Goal: Task Accomplishment & Management: Manage account settings

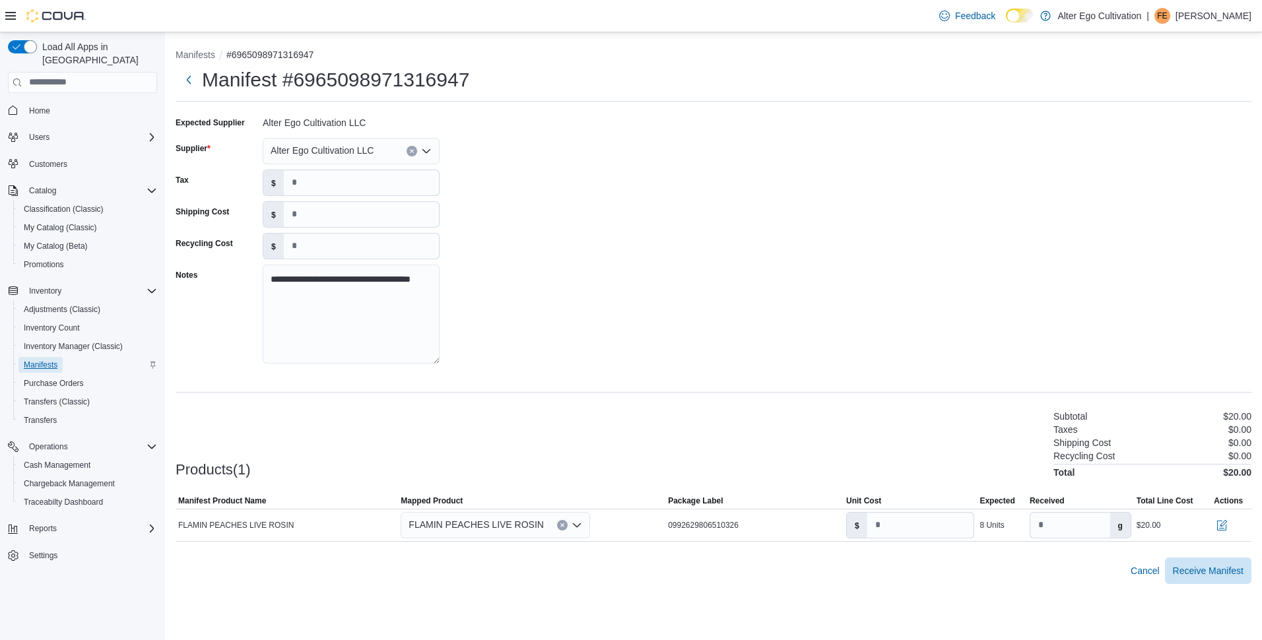
click at [53, 360] on span "Manifests" at bounding box center [41, 365] width 34 height 11
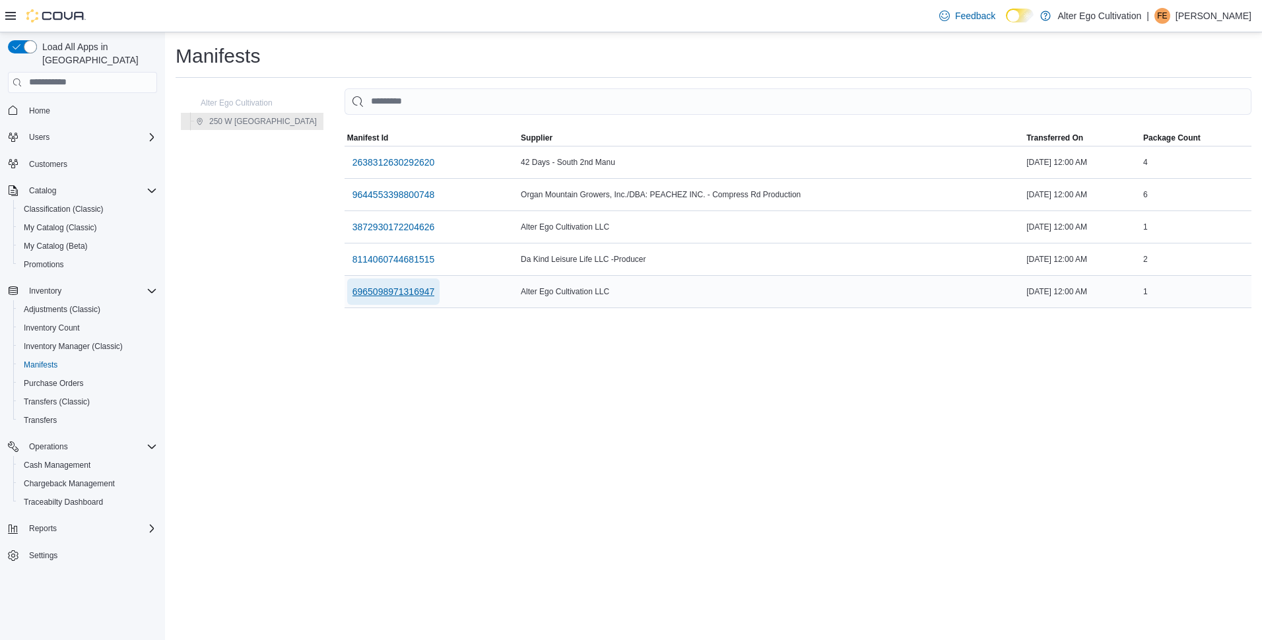
click at [352, 290] on span "6965098971316947" at bounding box center [393, 291] width 82 height 13
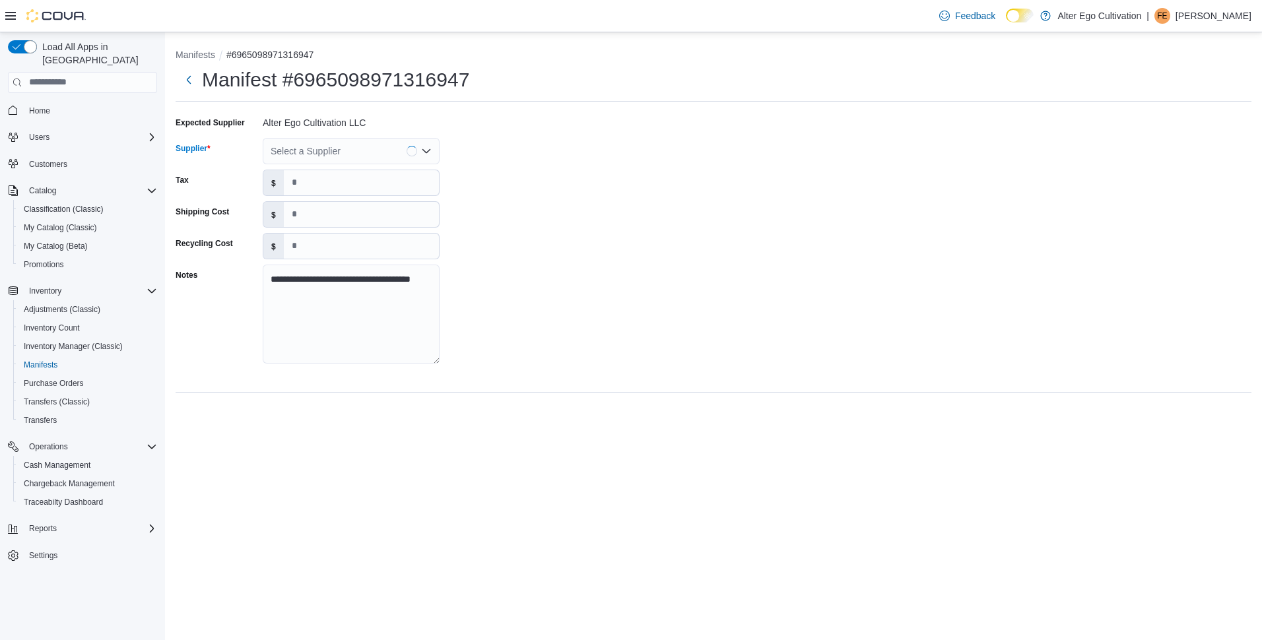
click at [422, 156] on icon "Open list of options" at bounding box center [426, 151] width 11 height 11
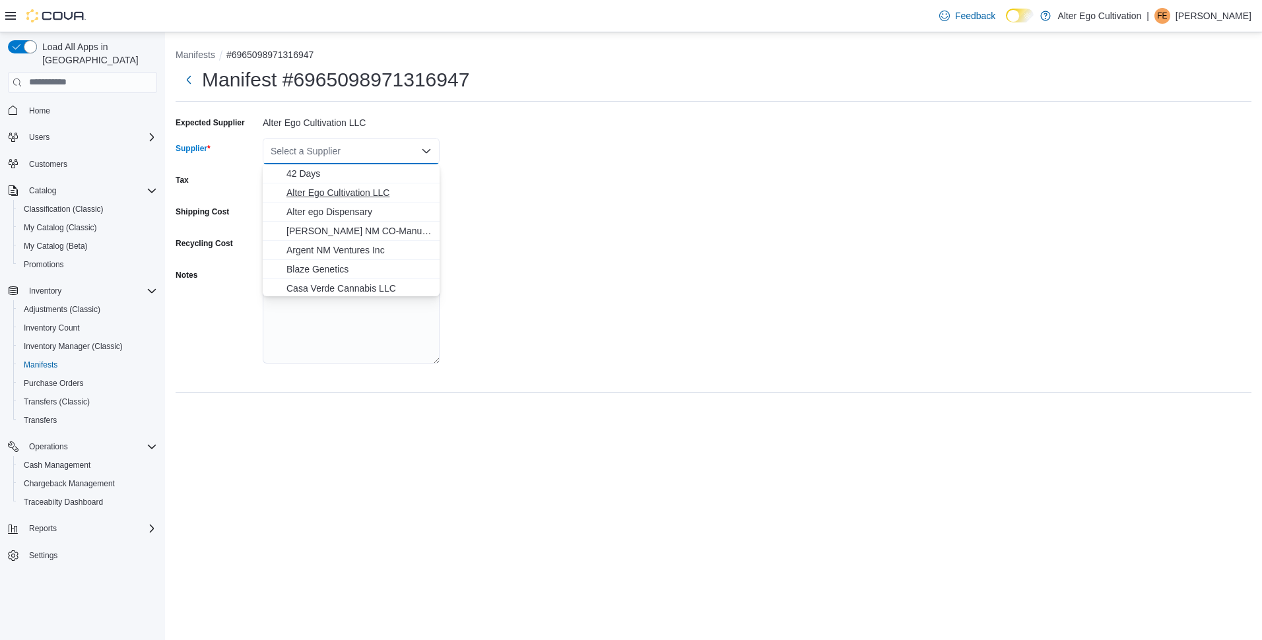
click at [368, 197] on span "Alter Ego Cultivation LLC" at bounding box center [358, 192] width 145 height 13
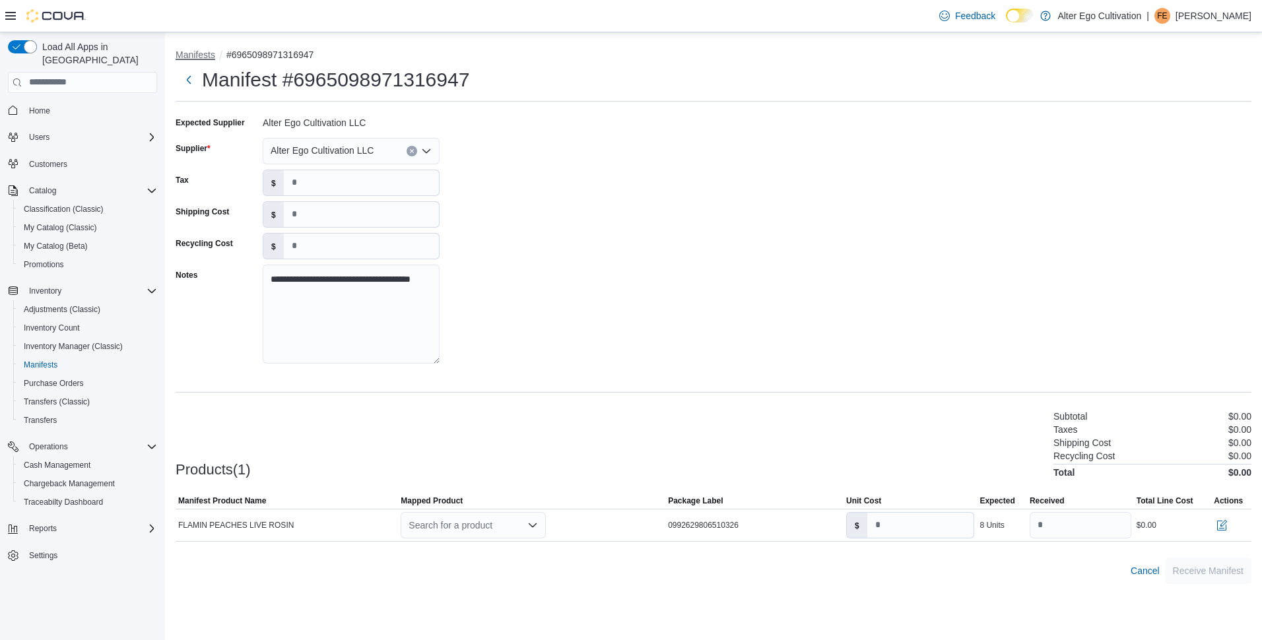
click at [190, 53] on button "Manifests" at bounding box center [196, 54] width 40 height 11
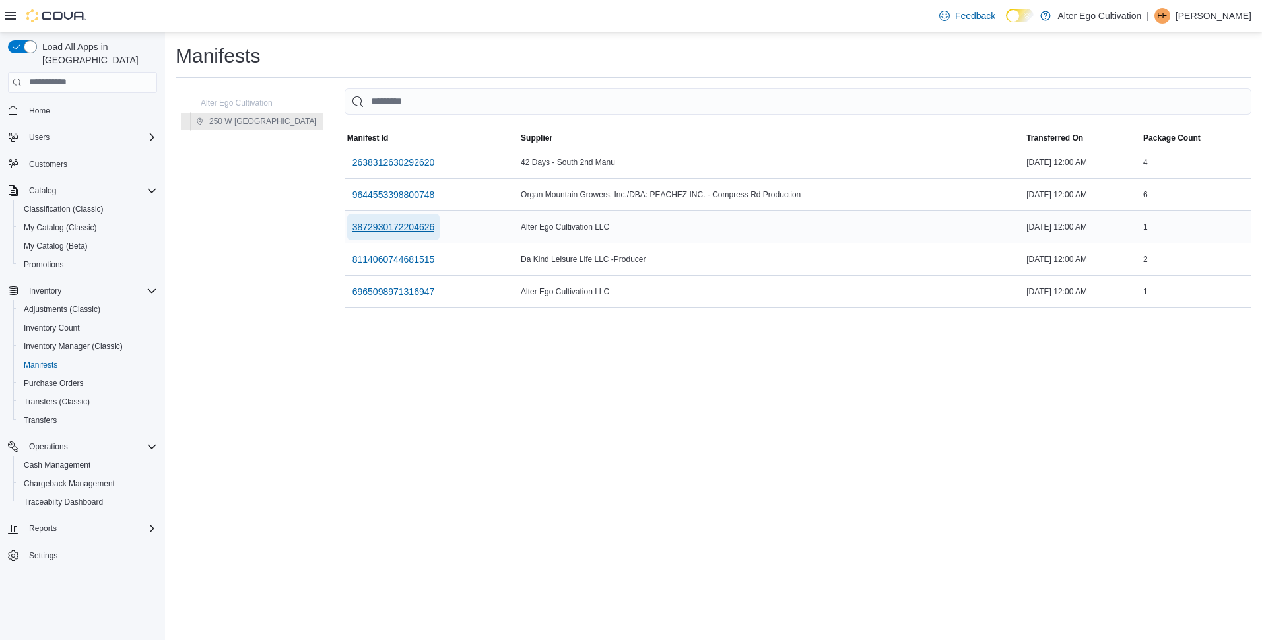
click at [356, 227] on span "3872930172204626" at bounding box center [393, 226] width 82 height 13
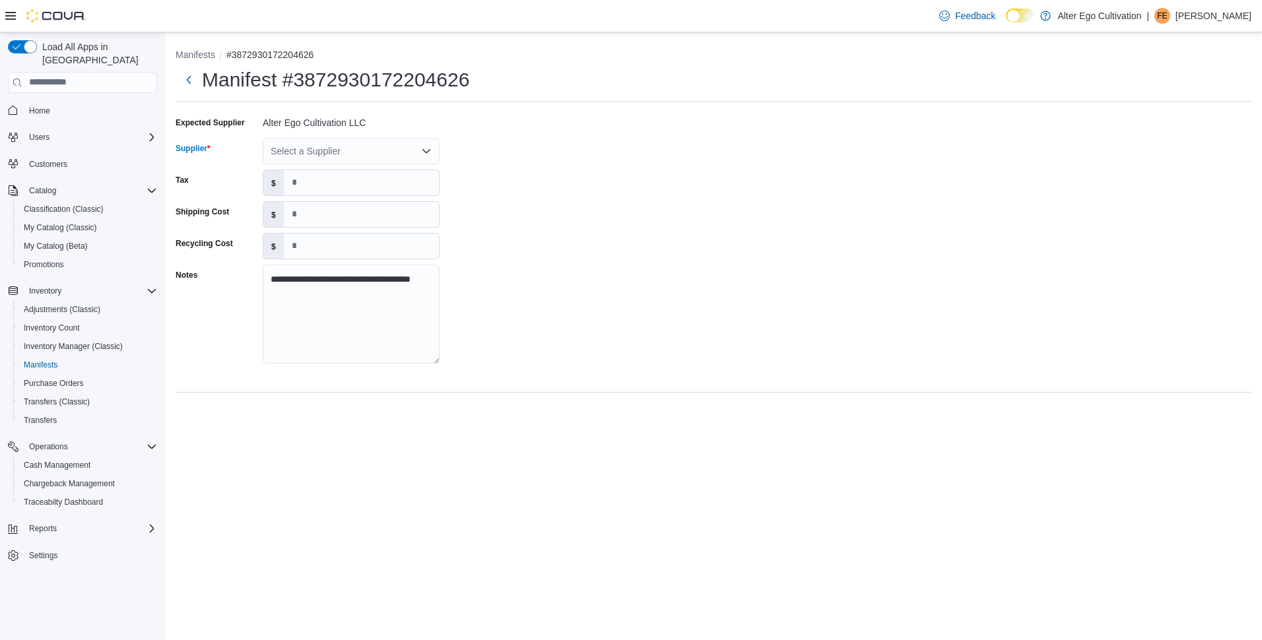
click at [425, 150] on icon "Open list of options" at bounding box center [426, 151] width 11 height 11
click at [502, 178] on div "**********" at bounding box center [714, 244] width 1076 height 264
click at [432, 158] on div "Select a Supplier" at bounding box center [351, 151] width 177 height 26
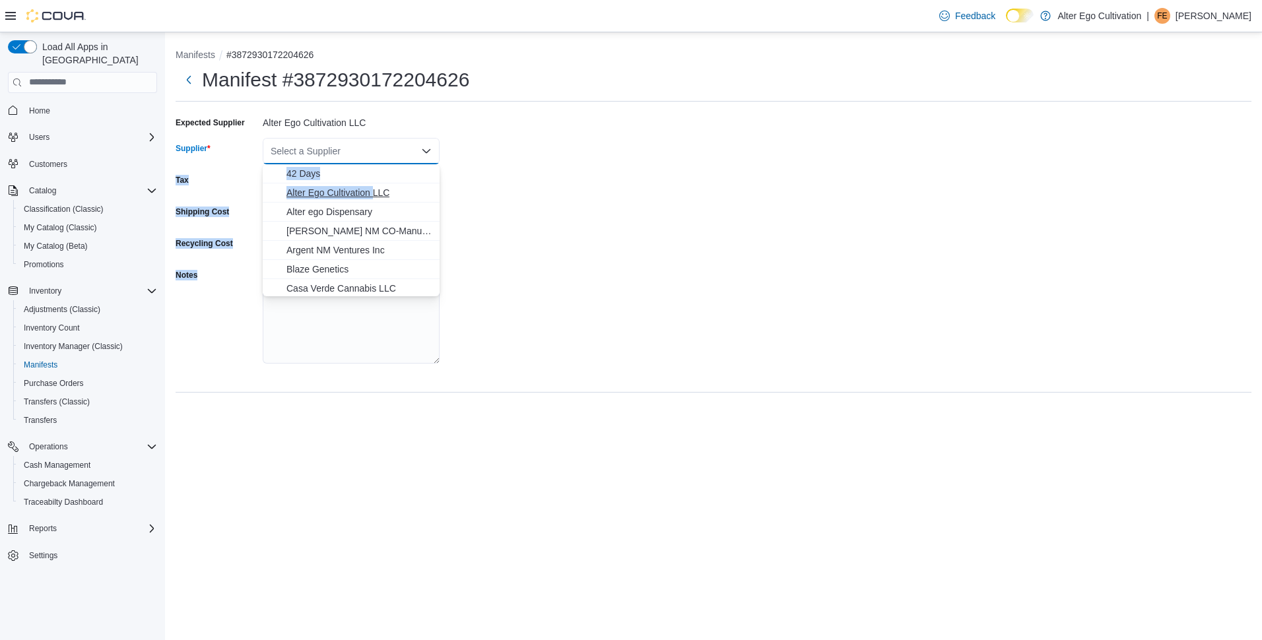
drag, startPoint x: 432, startPoint y: 158, endPoint x: 368, endPoint y: 191, distance: 72.9
click at [368, 191] on body "**********" at bounding box center [631, 320] width 1262 height 640
click at [368, 191] on span "Alter Ego Cultivation LLC" at bounding box center [358, 192] width 145 height 13
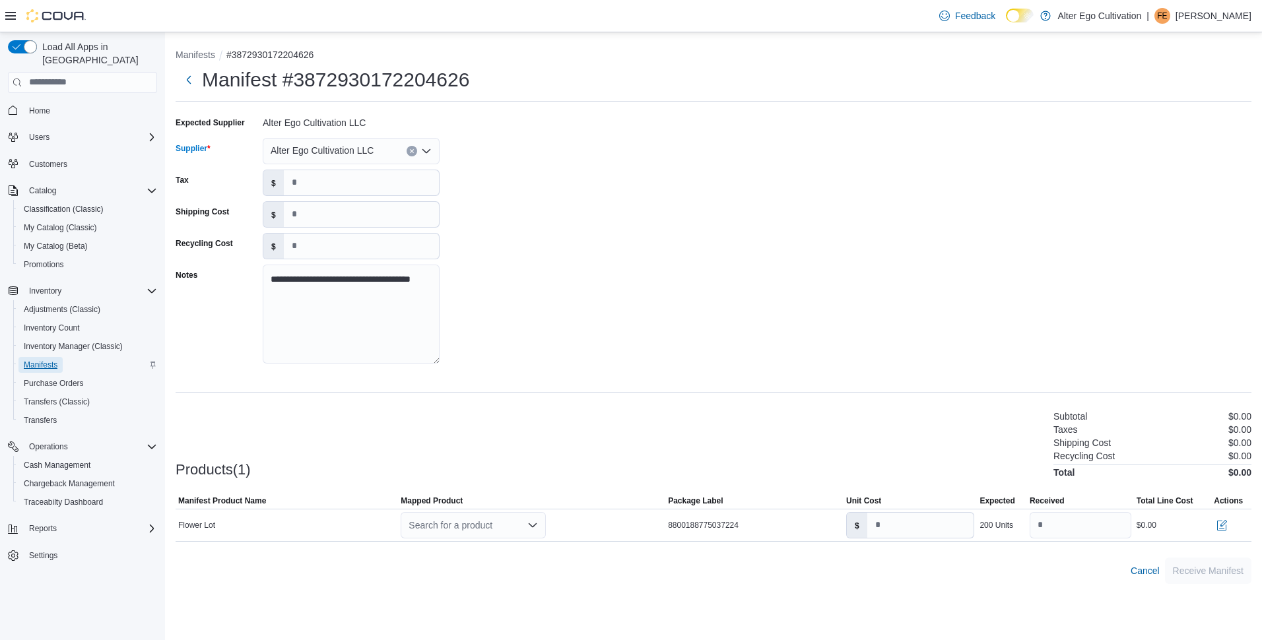
click at [45, 360] on span "Manifests" at bounding box center [41, 365] width 34 height 11
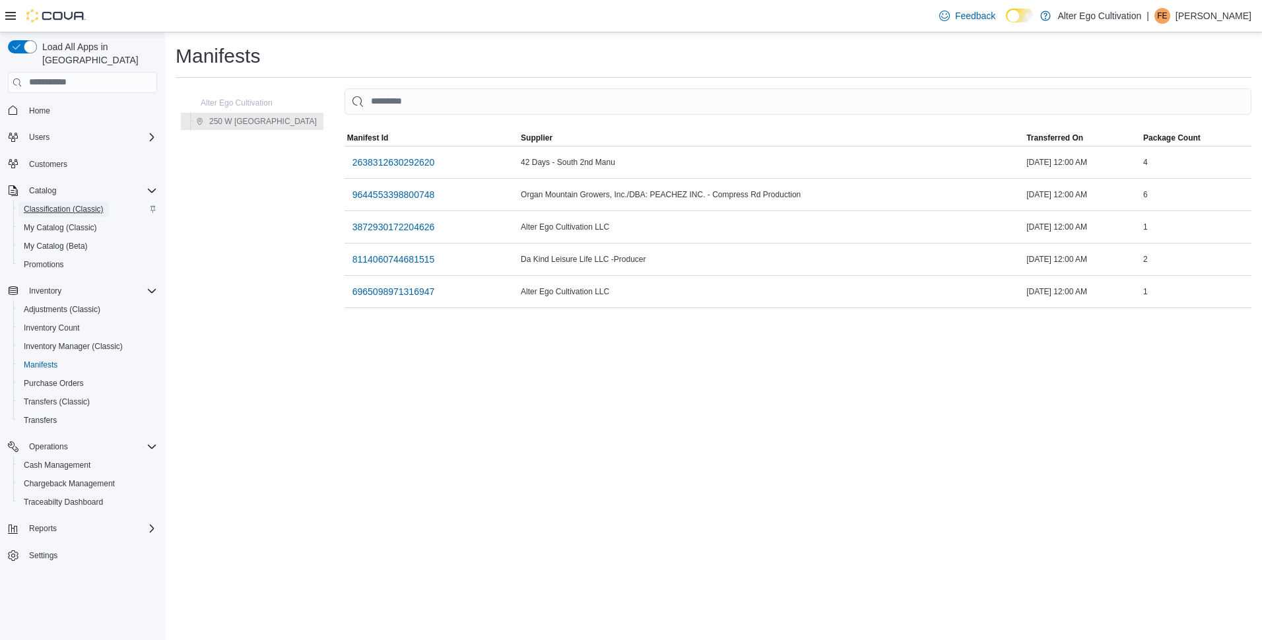
click at [50, 204] on span "Classification (Classic)" at bounding box center [64, 209] width 80 height 11
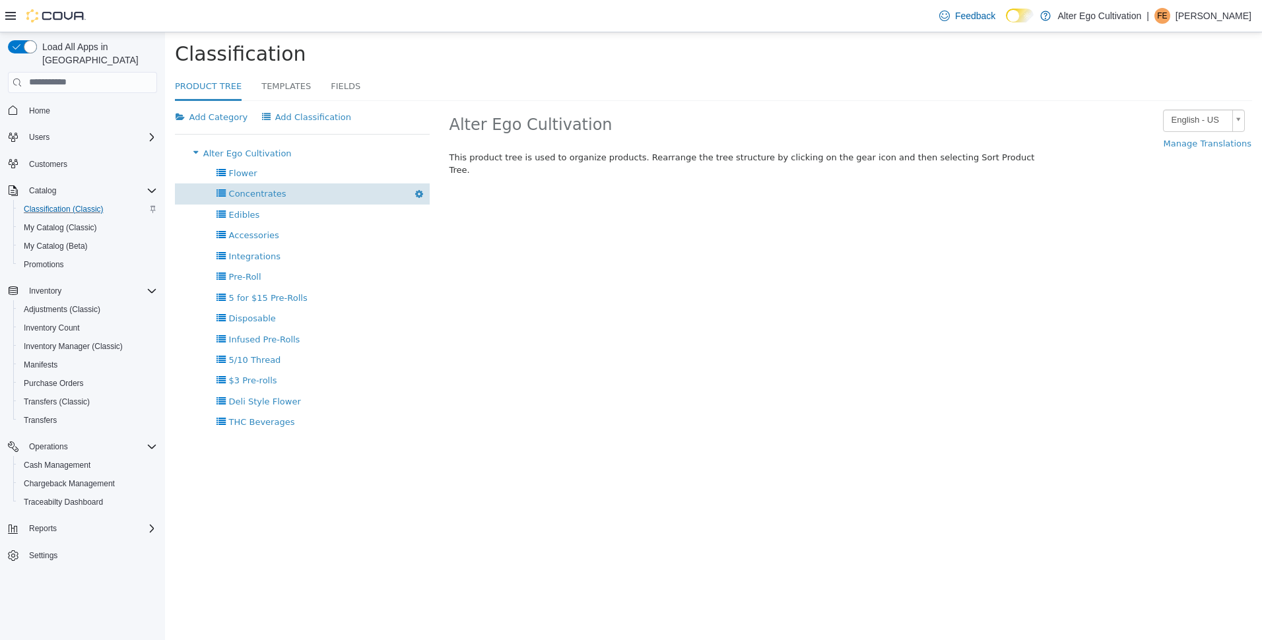
click at [262, 193] on span "Concentrates" at bounding box center [257, 193] width 57 height 10
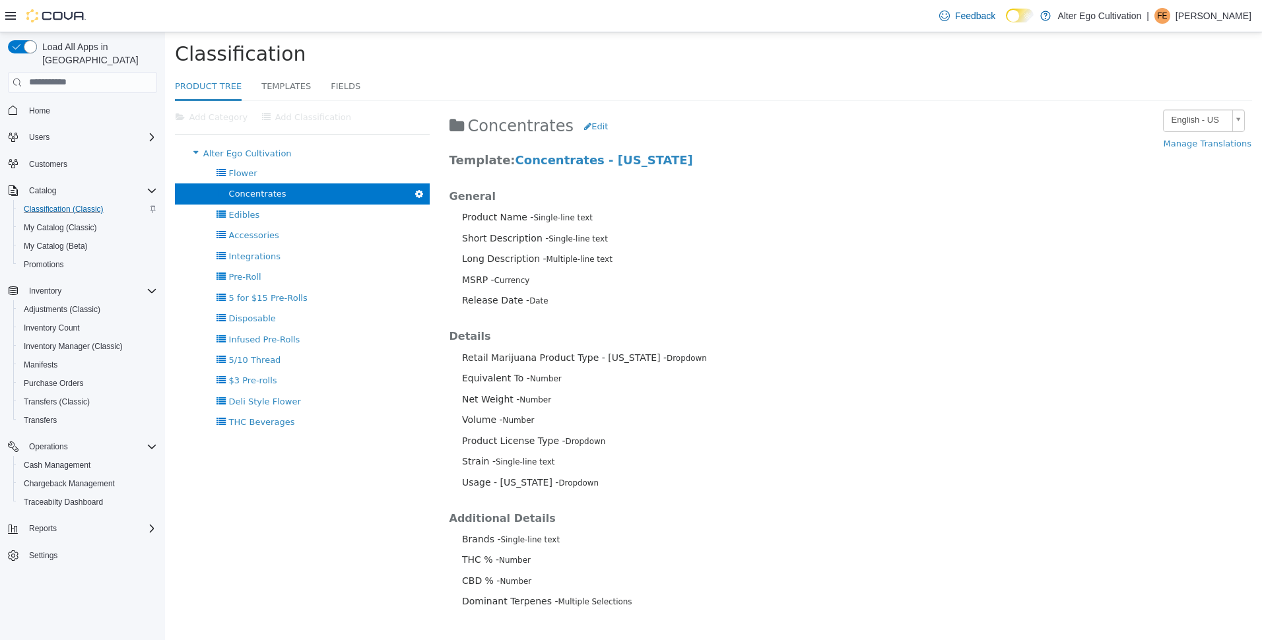
click at [262, 193] on span "Concentrates" at bounding box center [257, 193] width 57 height 10
click at [49, 222] on span "My Catalog (Classic)" at bounding box center [60, 227] width 73 height 11
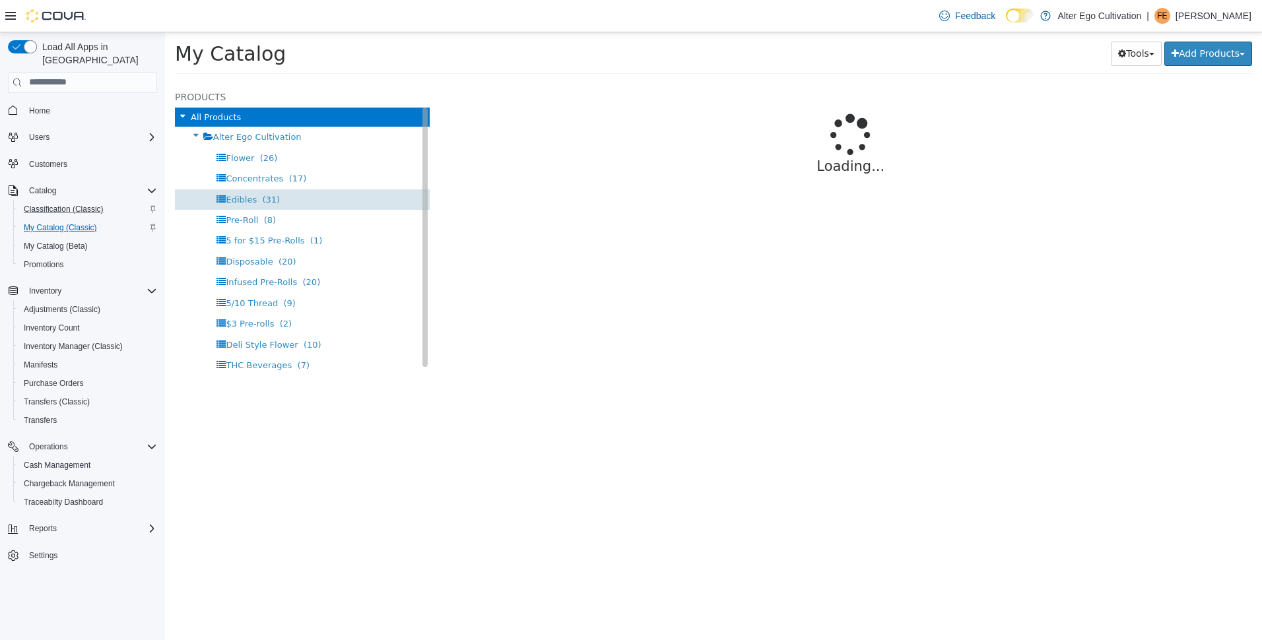
select select "**********"
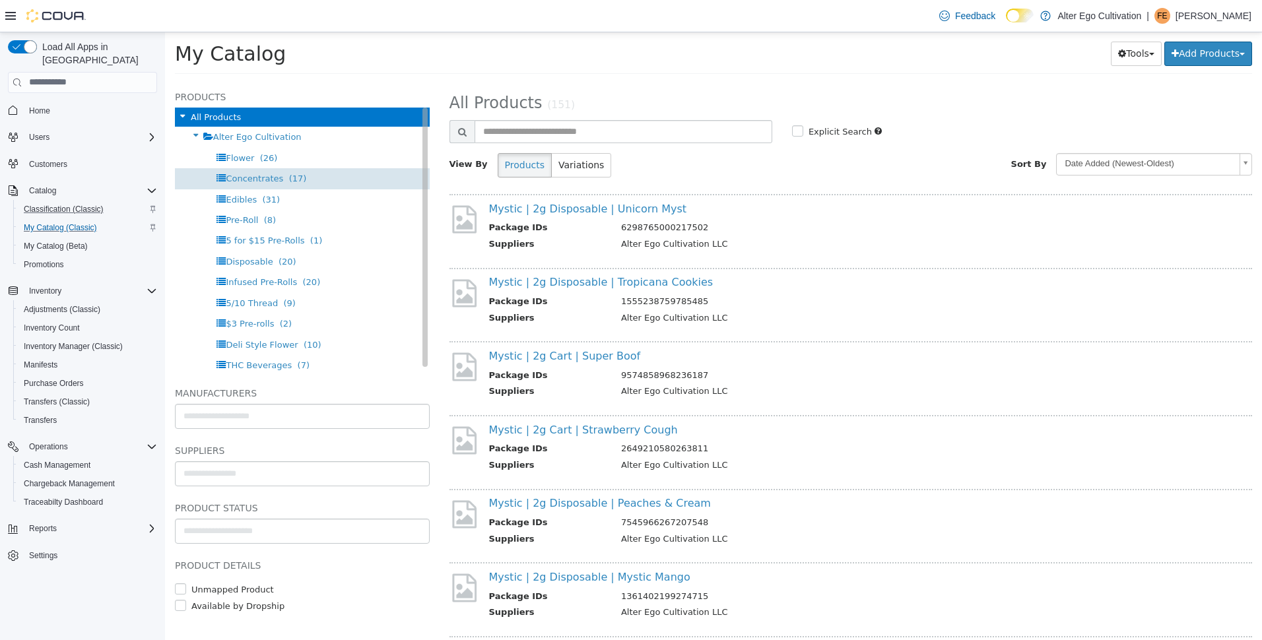
click at [250, 178] on span "Concentrates" at bounding box center [254, 178] width 57 height 10
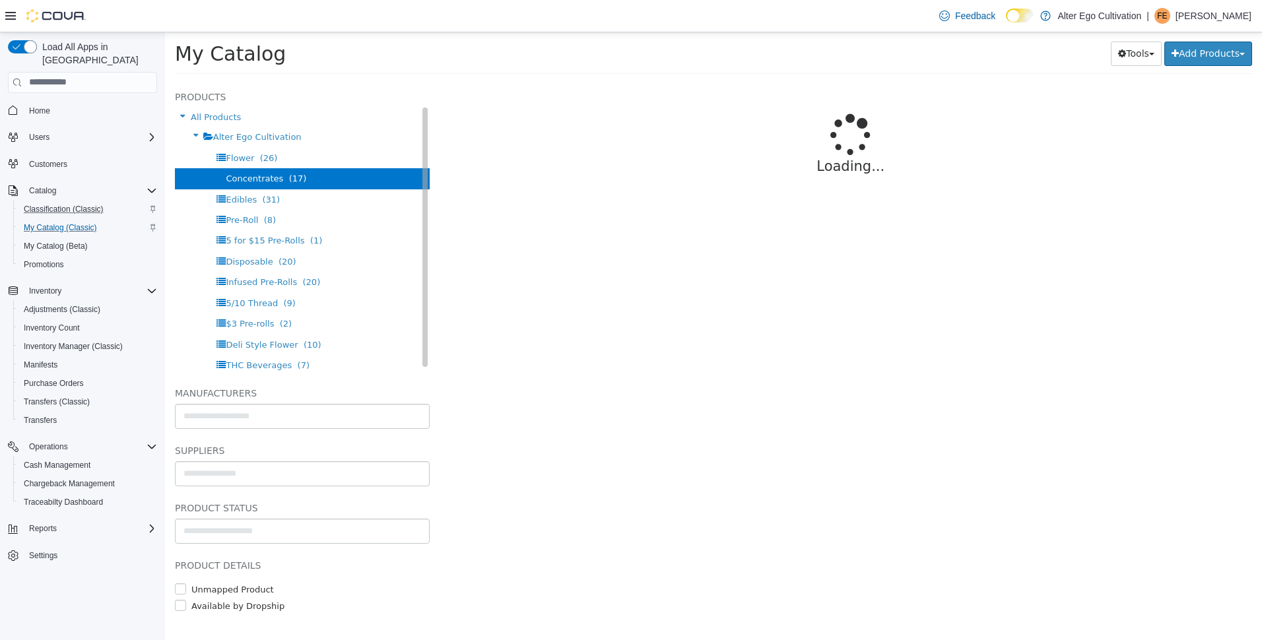
select select "**********"
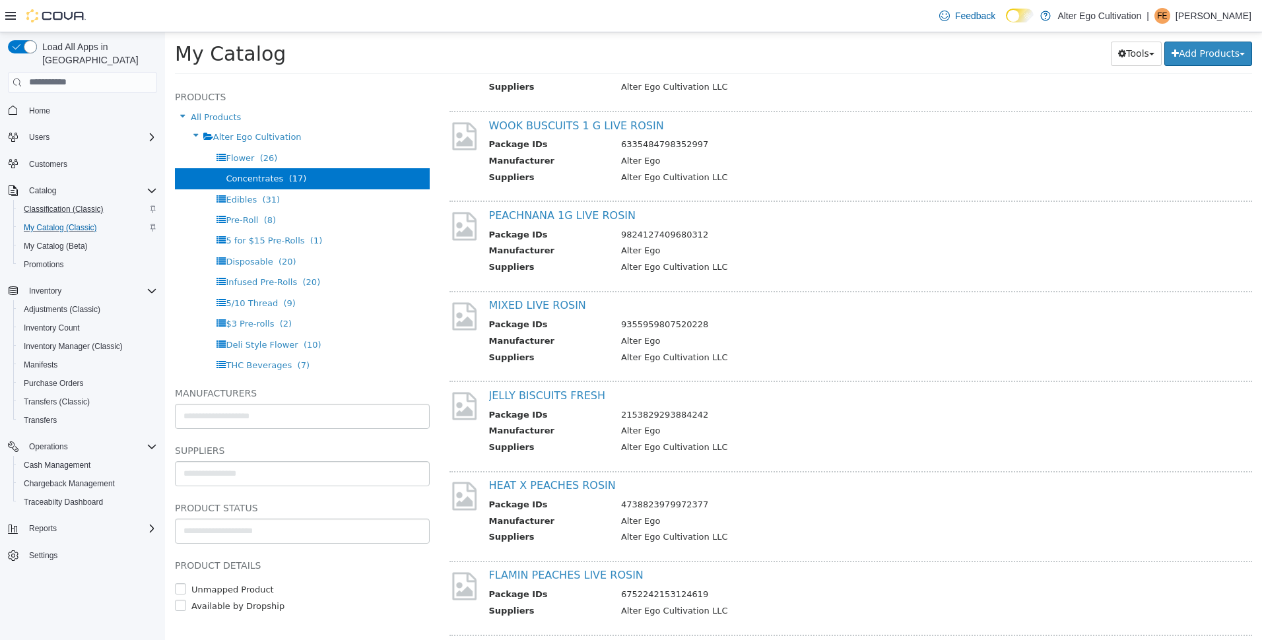
scroll to position [382, 0]
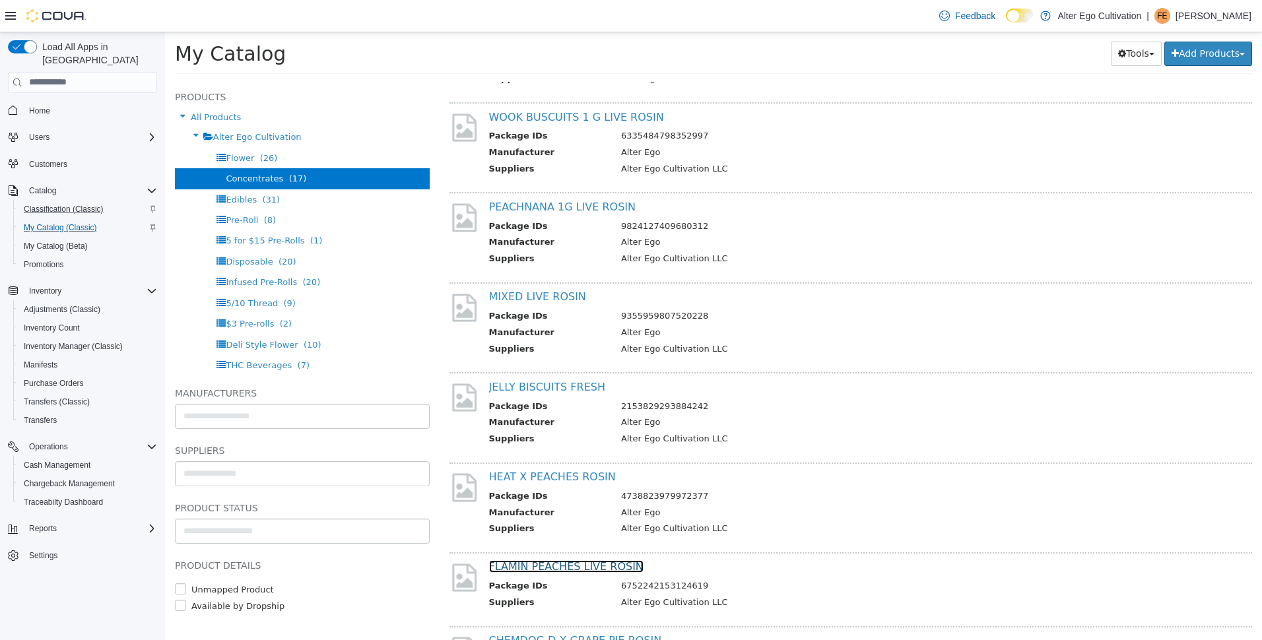
click at [544, 566] on link "FLAMIN PEACHES LIVE ROSIN" at bounding box center [566, 566] width 154 height 13
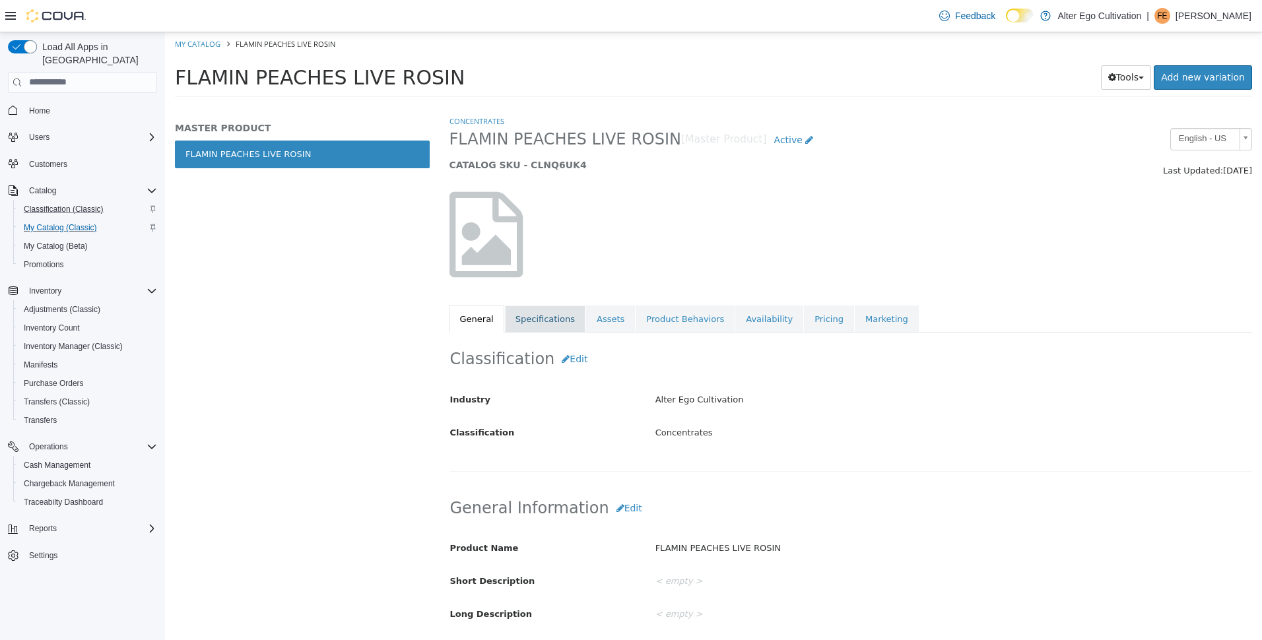
click at [551, 319] on link "Specifications" at bounding box center [545, 319] width 81 height 28
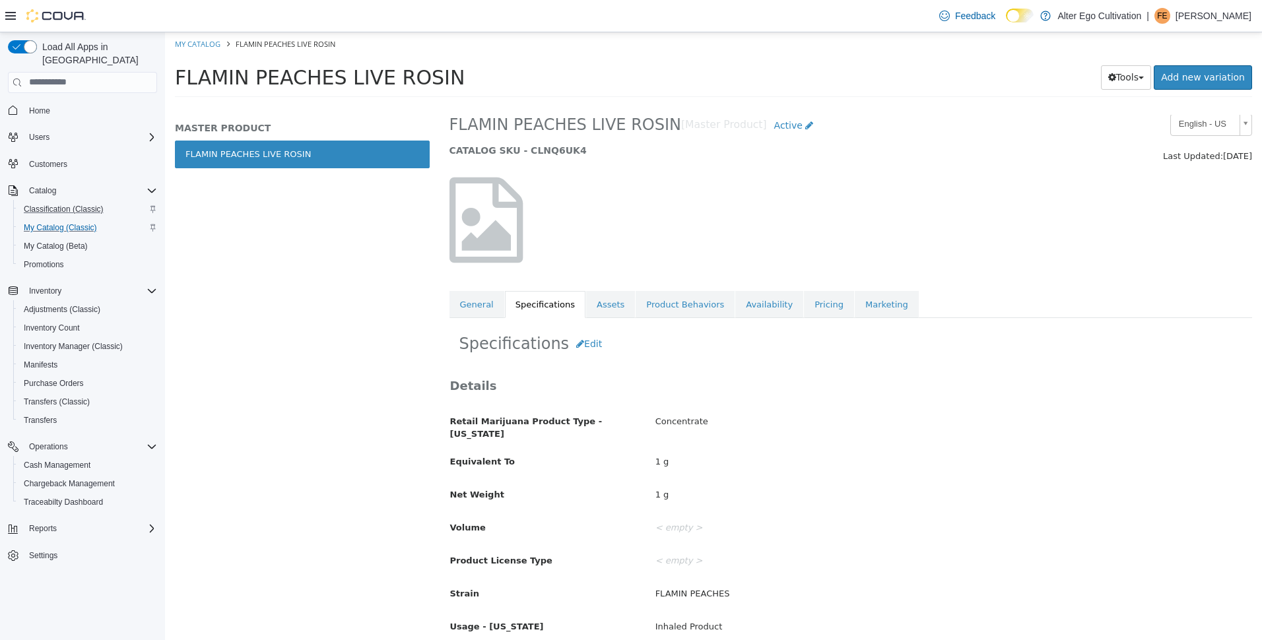
scroll to position [15, 0]
click at [601, 314] on link "Assets" at bounding box center [610, 304] width 49 height 28
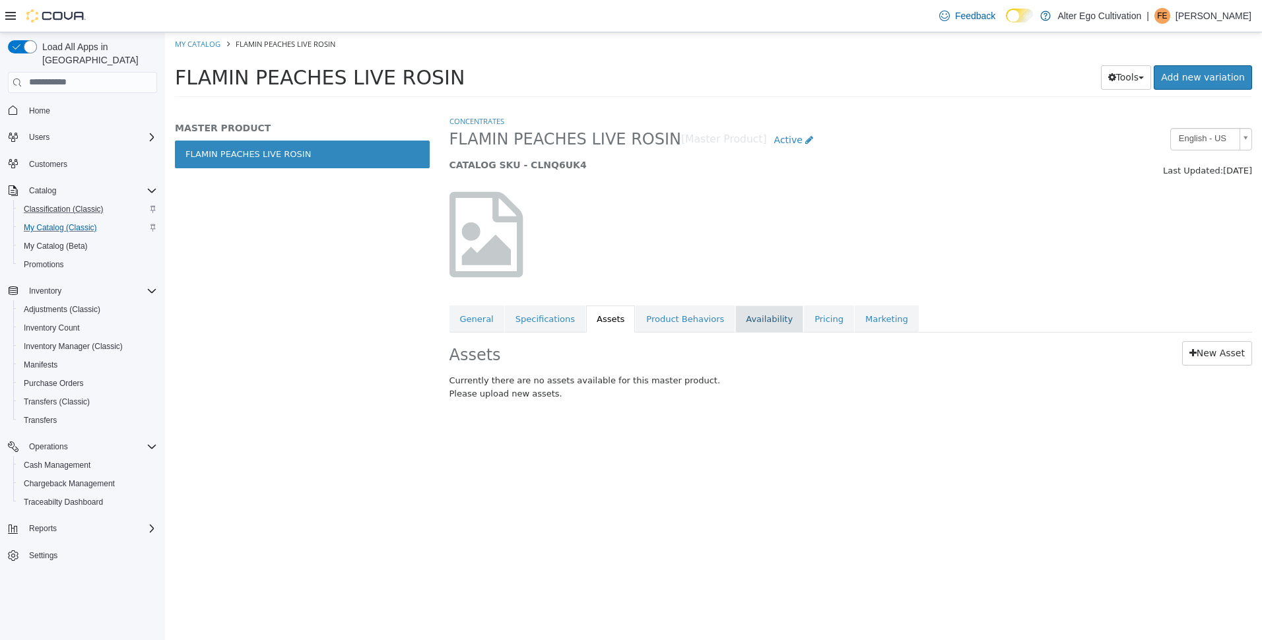
click at [735, 316] on link "Availability" at bounding box center [769, 319] width 68 height 28
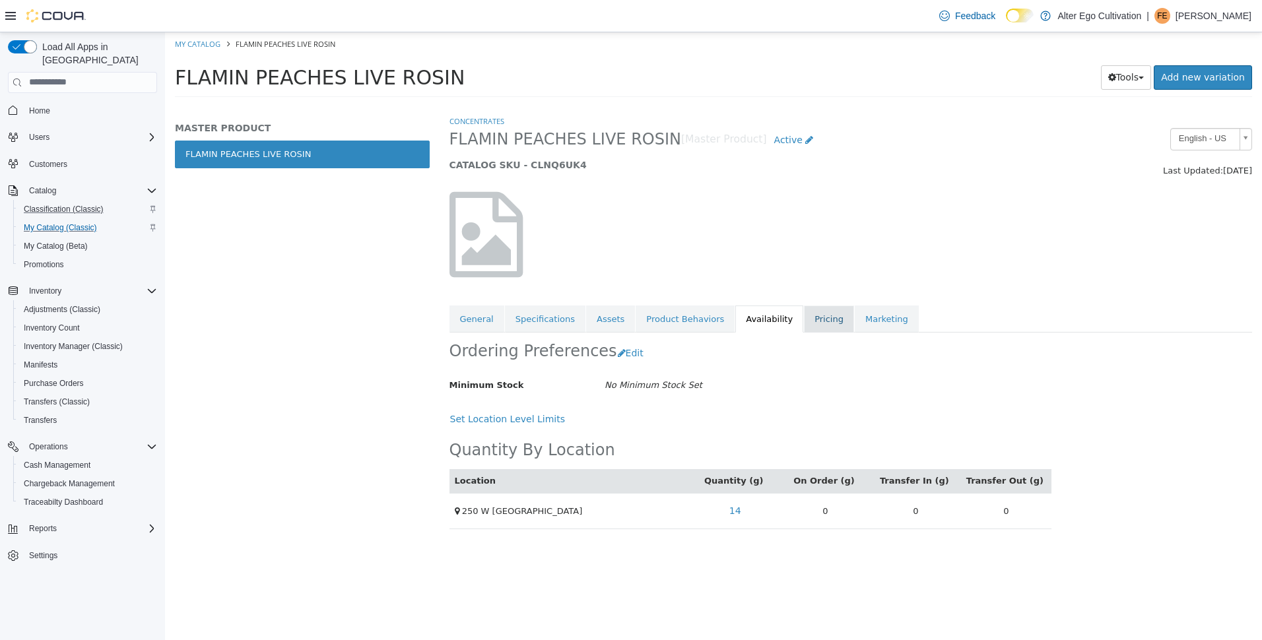
click at [804, 318] on link "Pricing" at bounding box center [829, 319] width 50 height 28
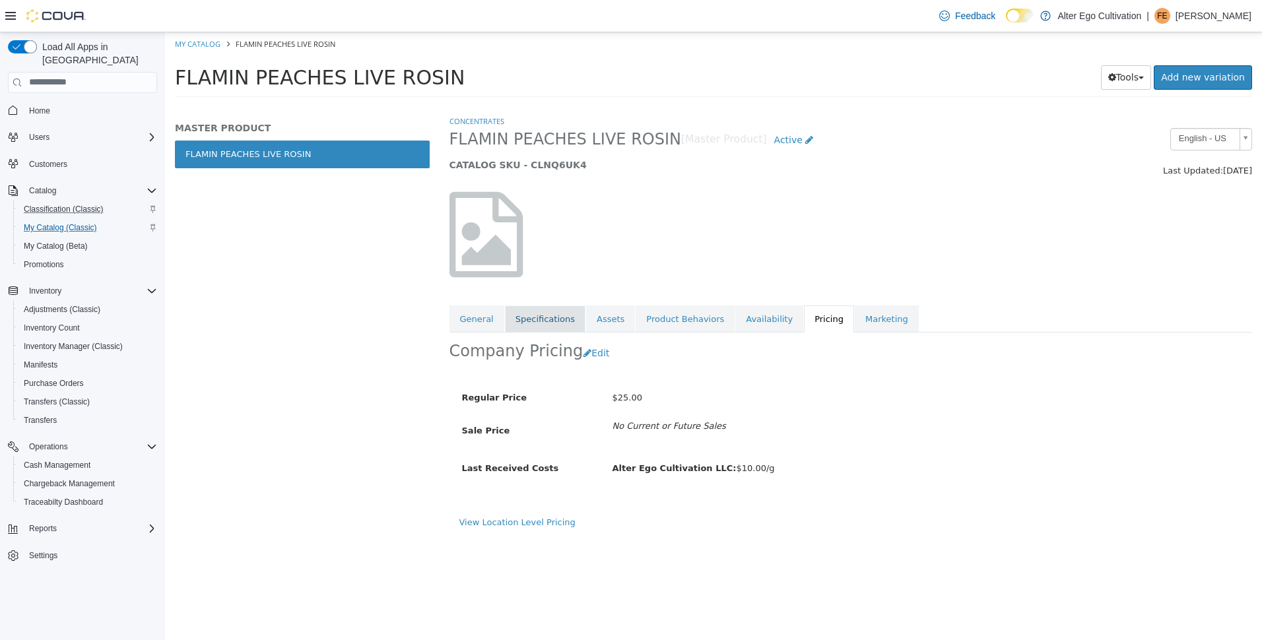
click at [544, 321] on link "Specifications" at bounding box center [545, 319] width 81 height 28
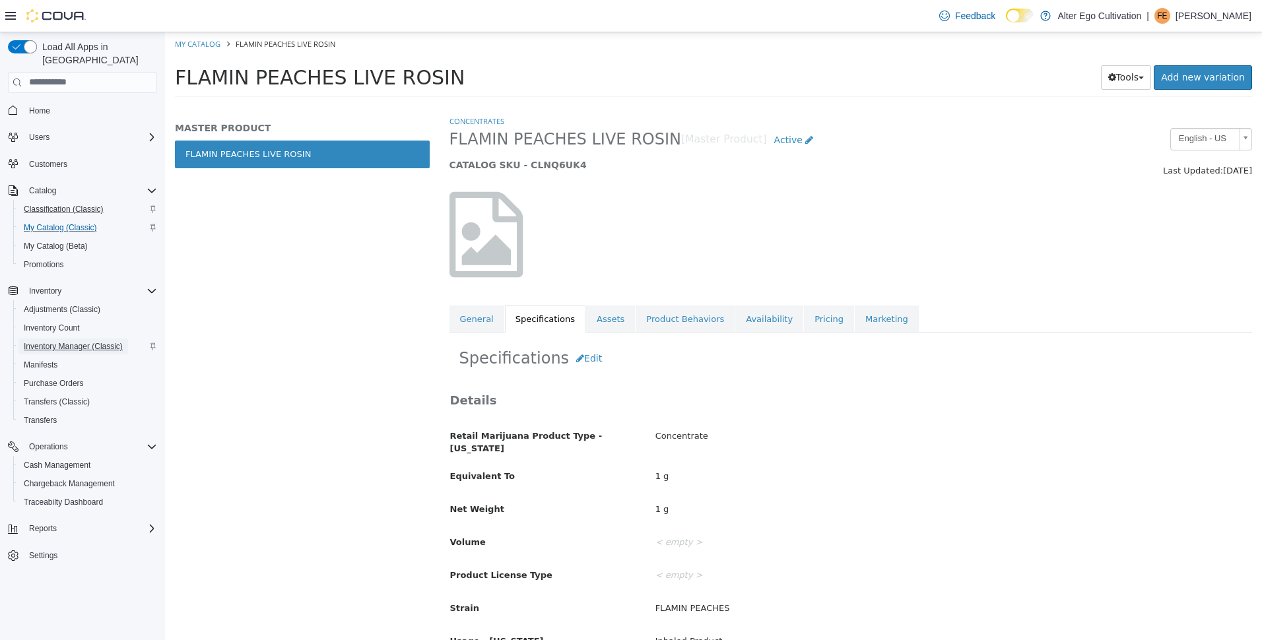
click at [67, 341] on span "Inventory Manager (Classic)" at bounding box center [73, 346] width 99 height 11
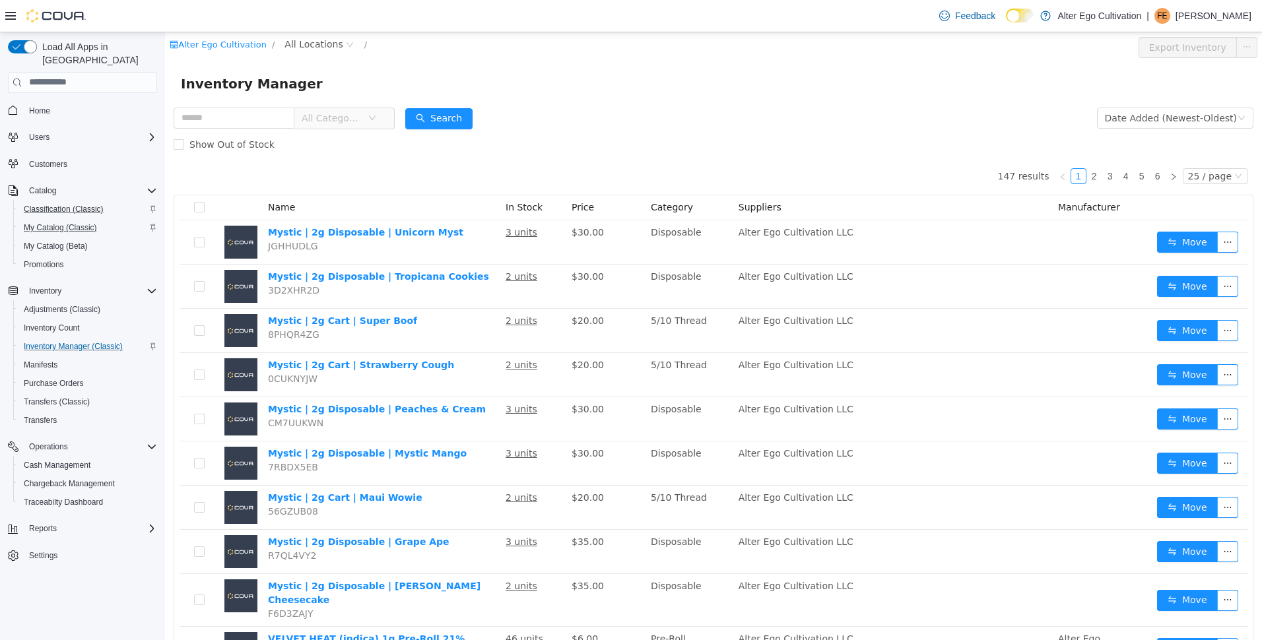
click at [362, 112] on span "All Categories" at bounding box center [332, 117] width 60 height 13
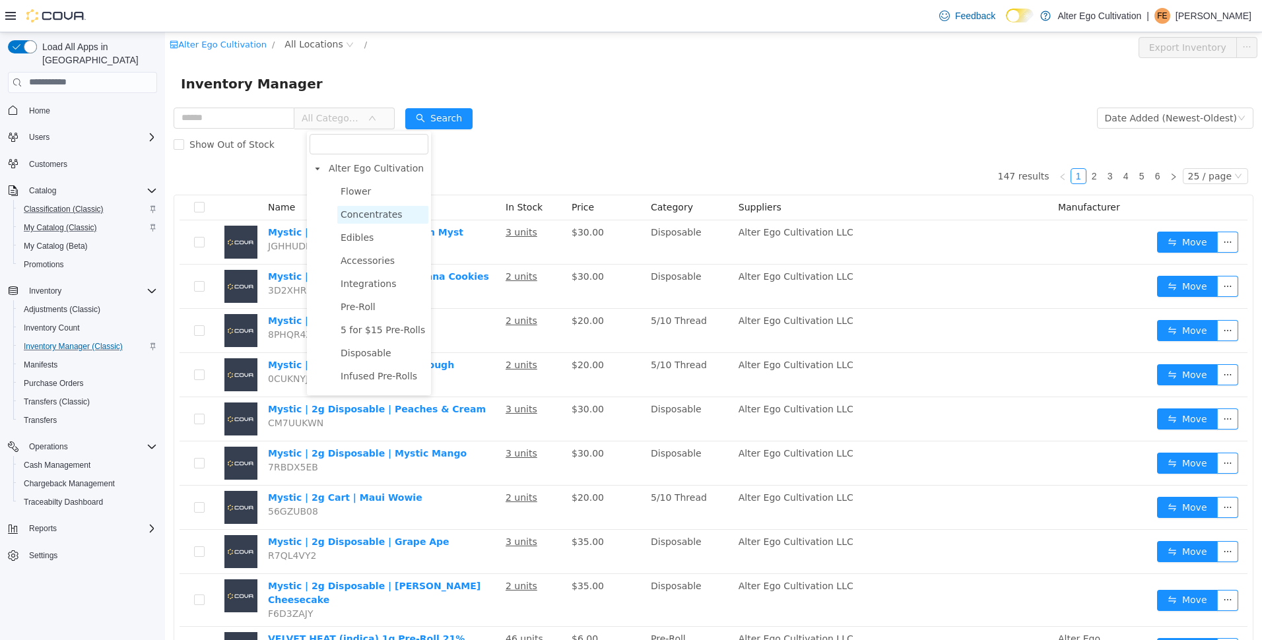
click at [364, 218] on span "Concentrates" at bounding box center [372, 214] width 62 height 11
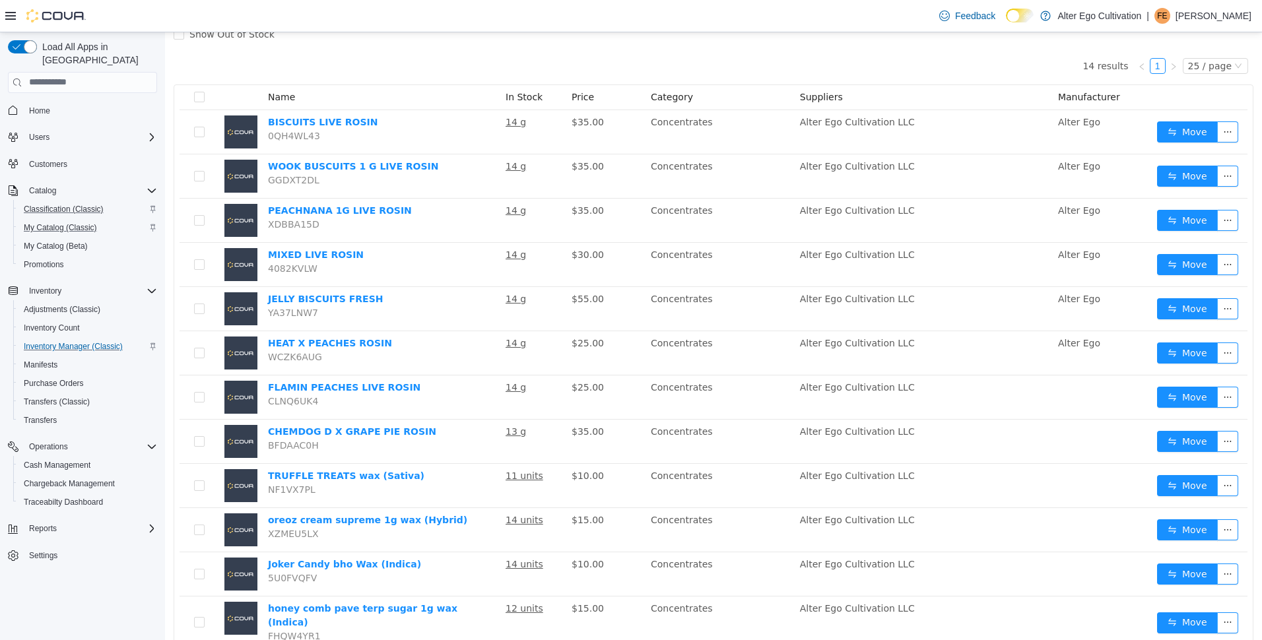
scroll to position [114, 0]
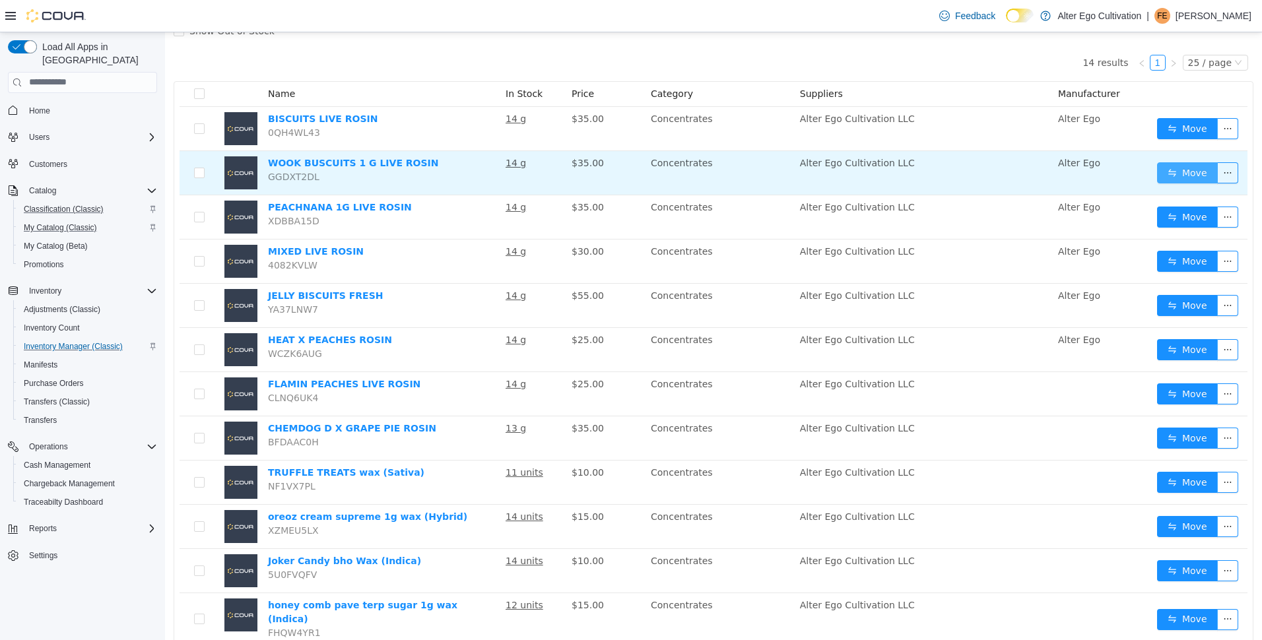
click at [1157, 179] on button "Move" at bounding box center [1187, 172] width 61 height 21
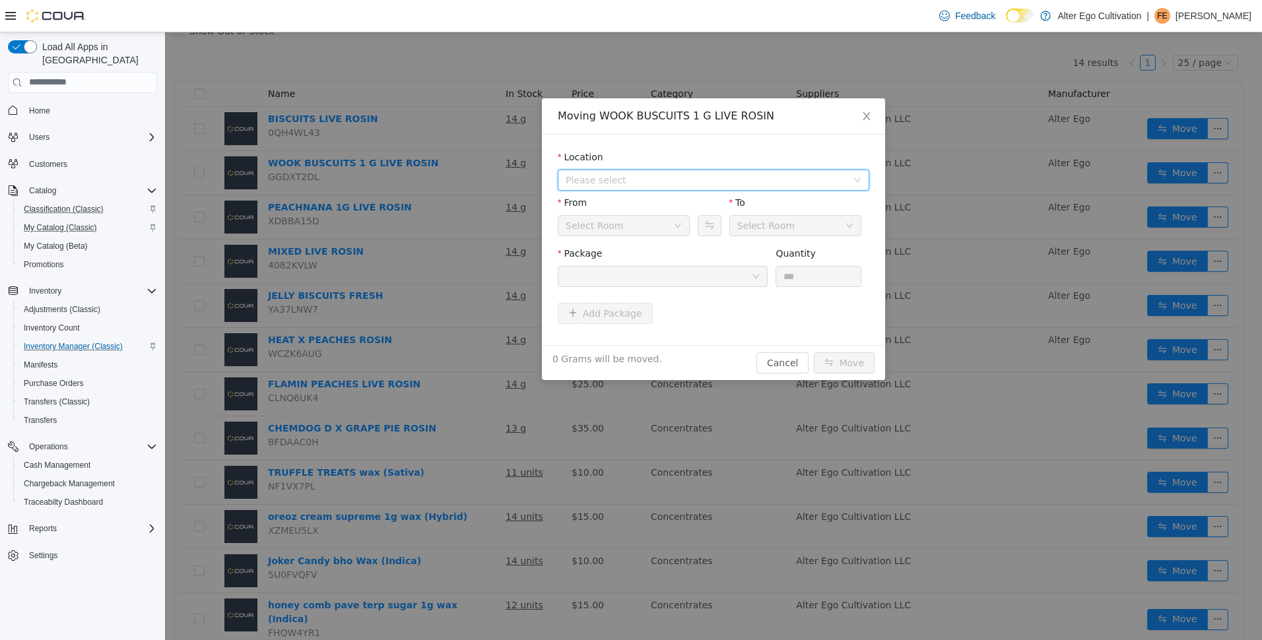
click at [856, 176] on icon "icon: down" at bounding box center [857, 180] width 8 height 8
click at [641, 232] on span "250 W [GEOGRAPHIC_DATA]" at bounding box center [656, 227] width 130 height 11
click at [679, 224] on icon "icon: down" at bounding box center [678, 225] width 8 height 8
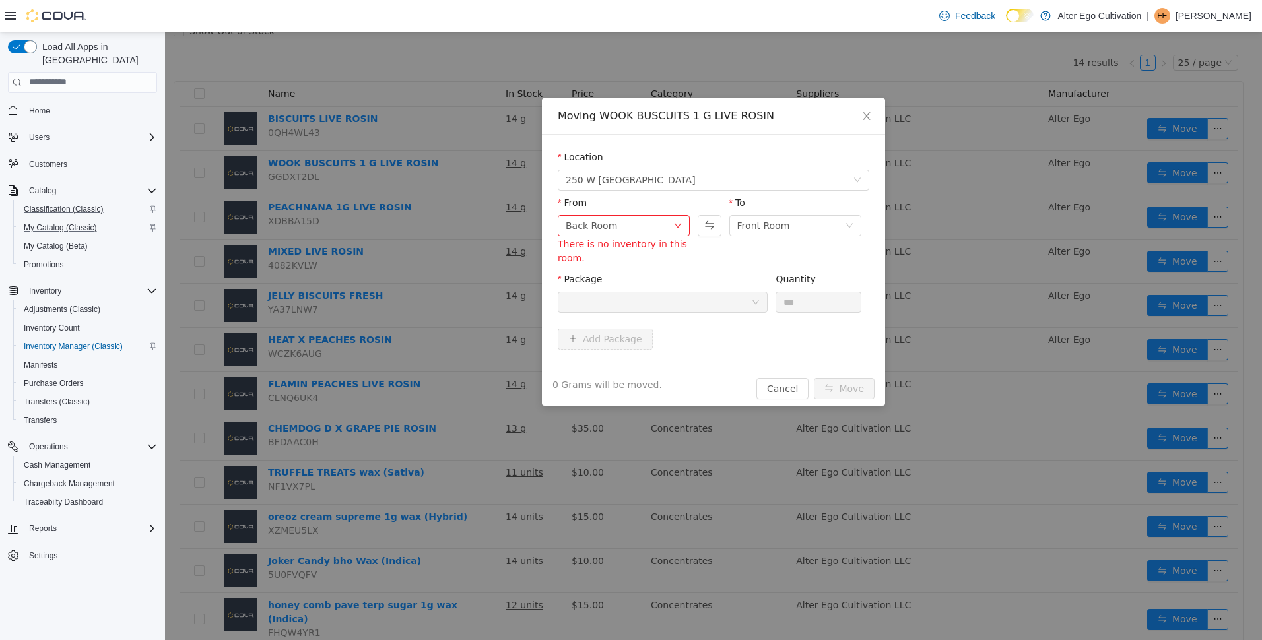
click at [733, 247] on form "Location 250 W [GEOGRAPHIC_DATA] From Back Room There is no inventory in this r…" at bounding box center [713, 252] width 311 height 205
click at [868, 119] on icon "icon: close" at bounding box center [866, 115] width 11 height 11
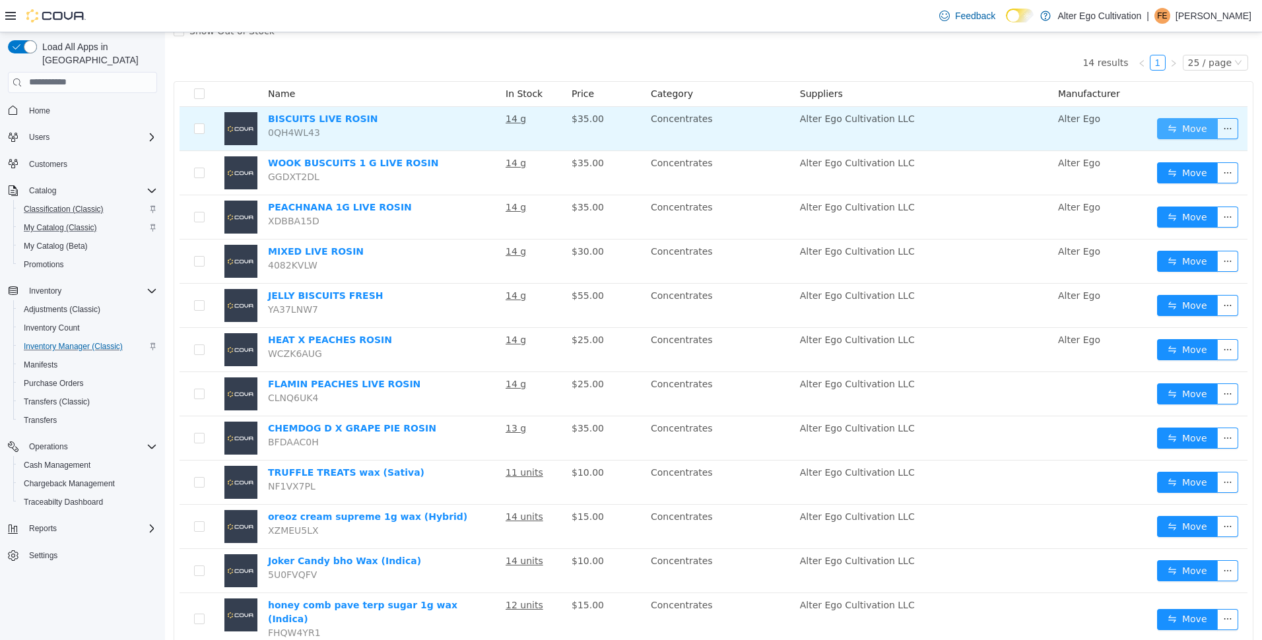
click at [1177, 135] on button "Move" at bounding box center [1187, 127] width 61 height 21
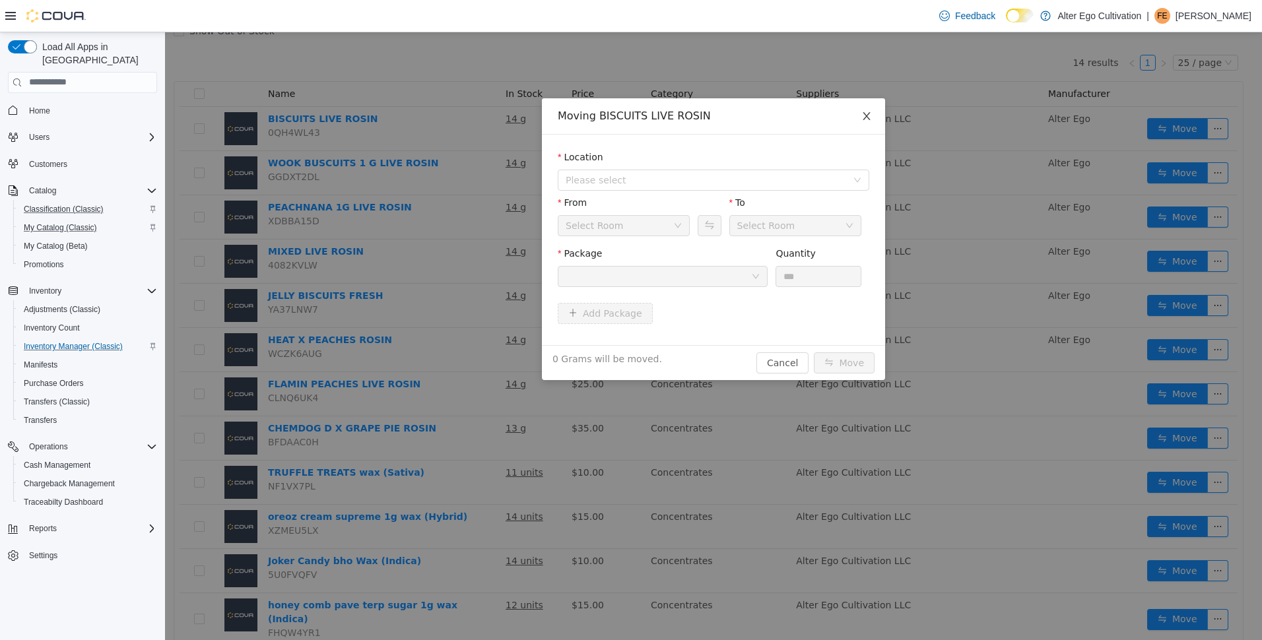
click at [858, 112] on span "Close" at bounding box center [866, 116] width 37 height 37
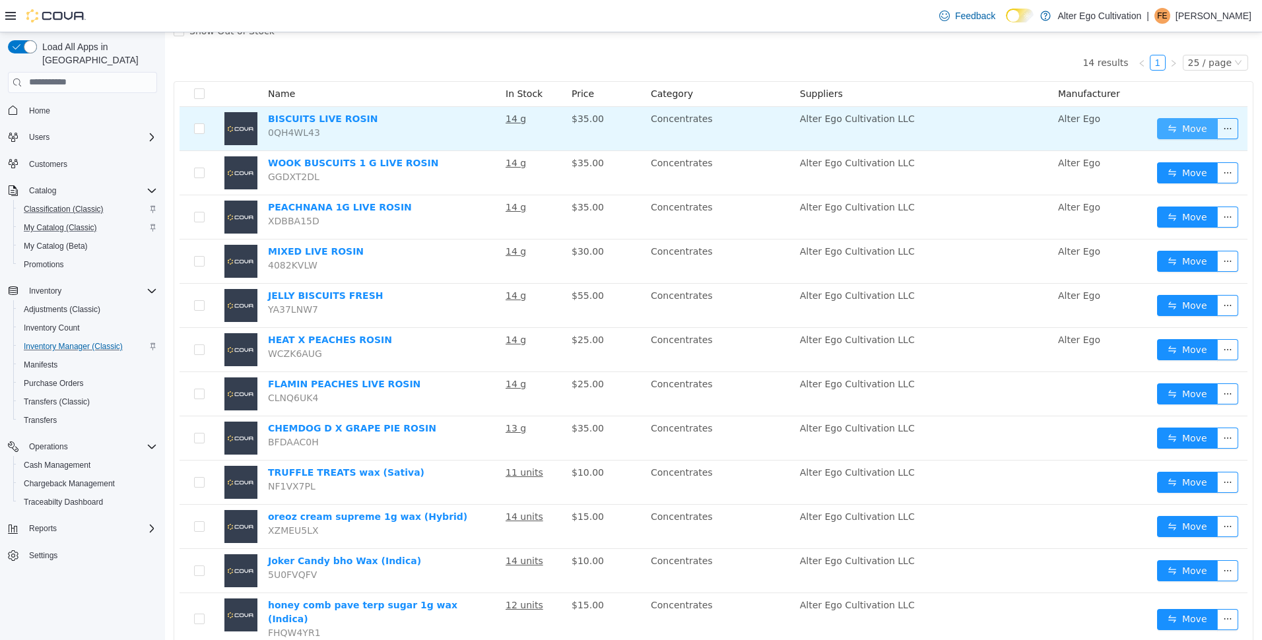
click at [1171, 135] on button "Move" at bounding box center [1187, 127] width 61 height 21
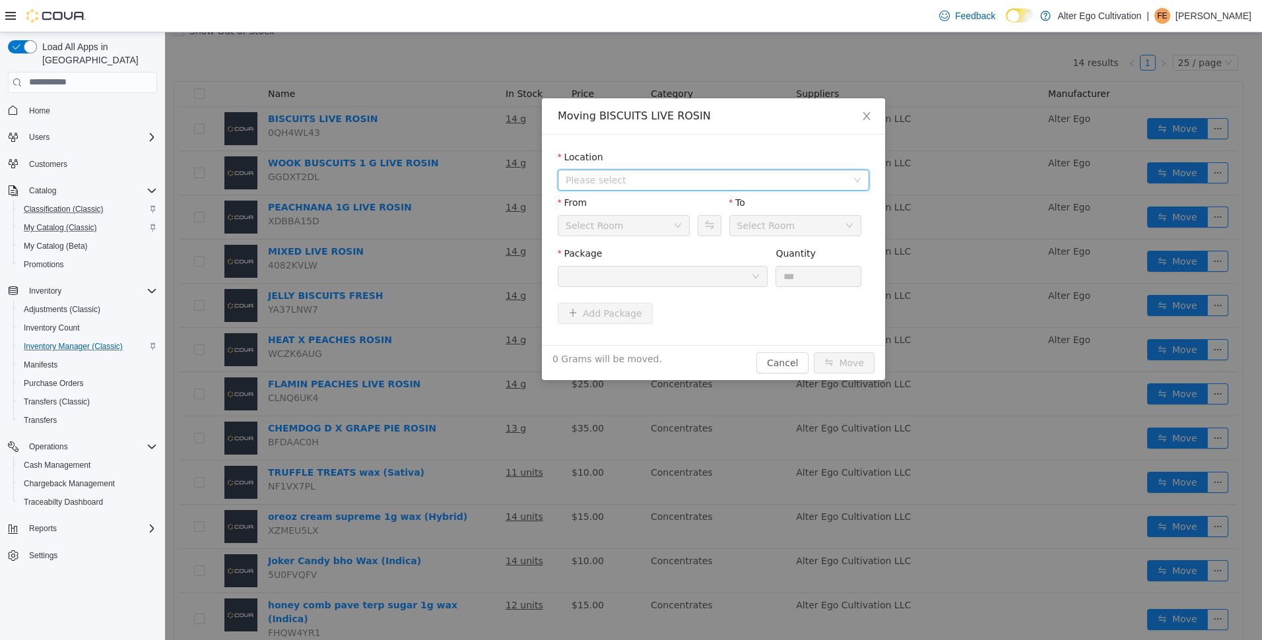
click at [863, 179] on span "Please select" at bounding box center [713, 179] width 311 height 21
click at [637, 230] on span "250 W [GEOGRAPHIC_DATA]" at bounding box center [656, 227] width 130 height 11
click at [710, 230] on button "Swap" at bounding box center [709, 224] width 23 height 21
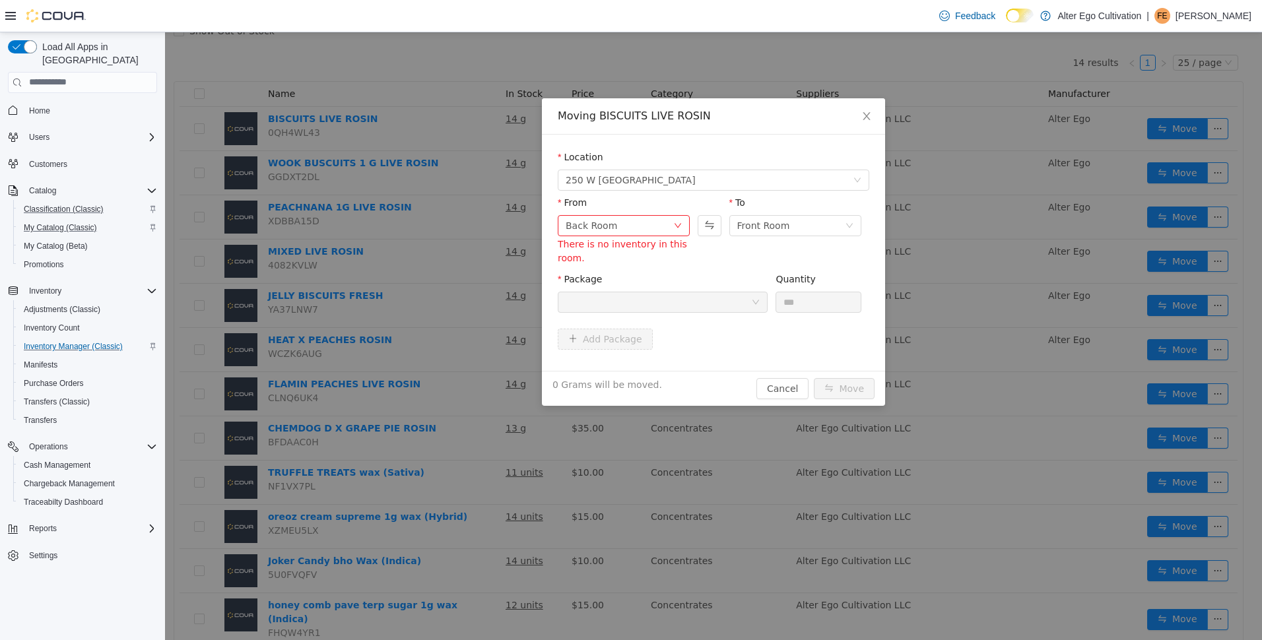
click at [753, 304] on icon "icon: down" at bounding box center [756, 302] width 8 height 8
click at [705, 227] on button "Swap" at bounding box center [709, 224] width 23 height 21
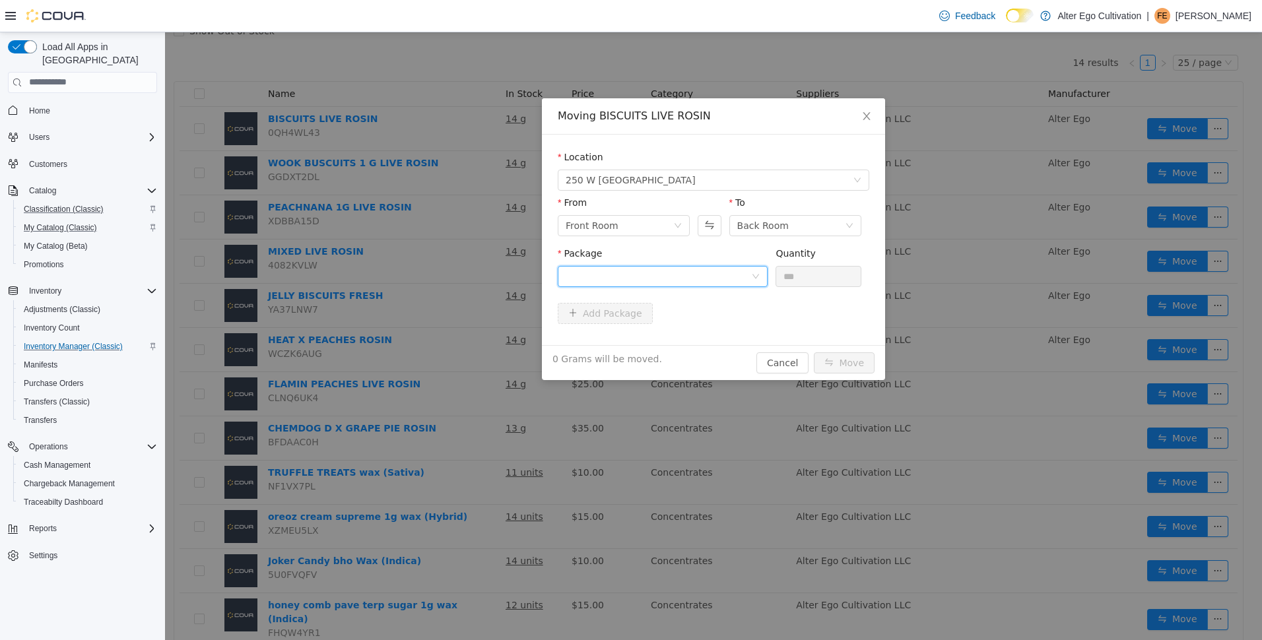
click at [754, 278] on icon "icon: down" at bounding box center [756, 276] width 8 height 8
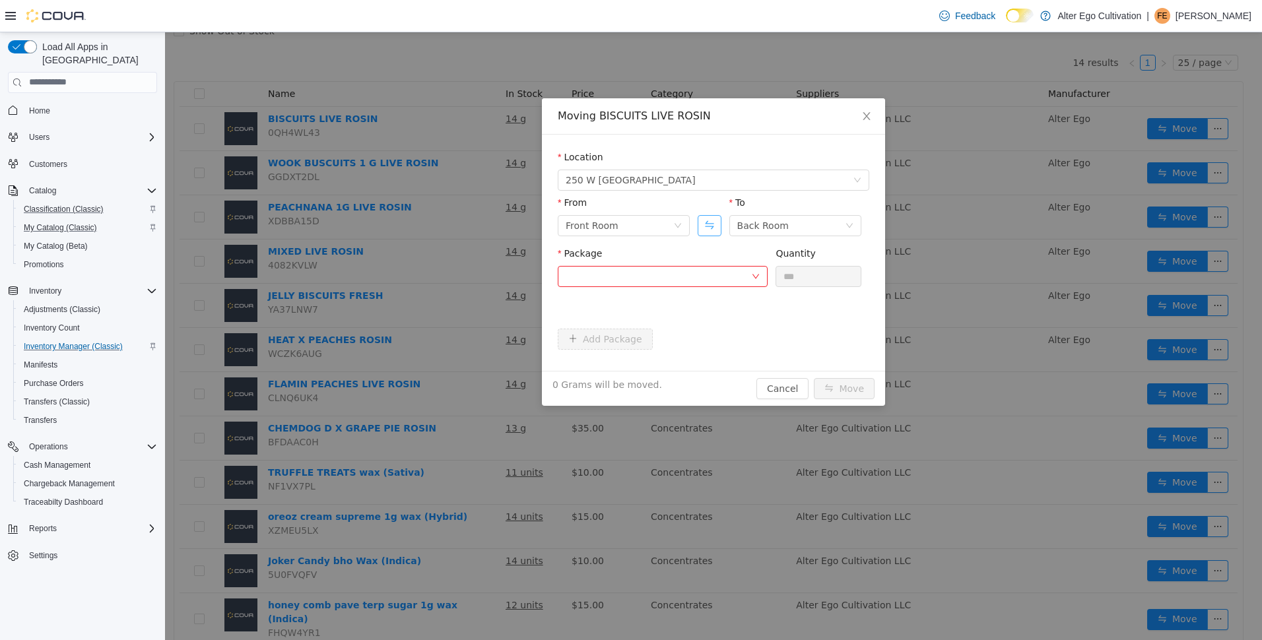
click at [713, 228] on button "Swap" at bounding box center [709, 224] width 23 height 21
click at [763, 141] on div "Location 250 W [GEOGRAPHIC_DATA] From Back Room There is no inventory in this r…" at bounding box center [713, 252] width 343 height 236
click at [705, 232] on button "Swap" at bounding box center [709, 224] width 23 height 21
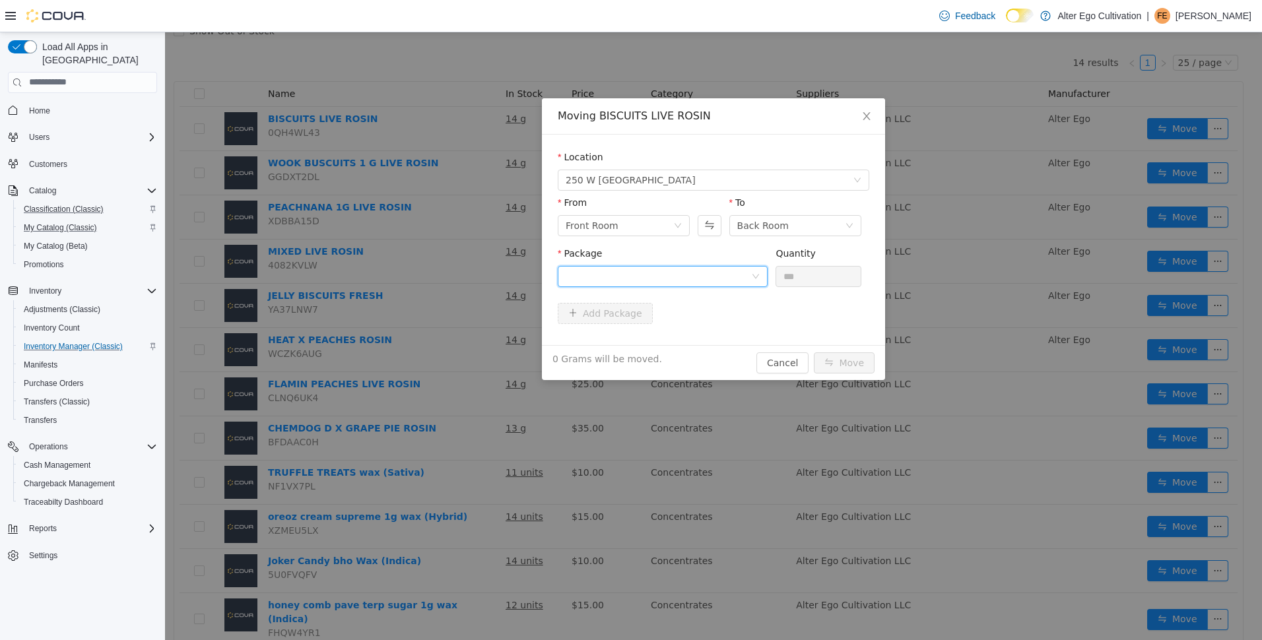
click at [748, 272] on div at bounding box center [658, 276] width 185 height 20
click at [634, 335] on span "Quantity : 14 Grams" at bounding box center [610, 338] width 88 height 11
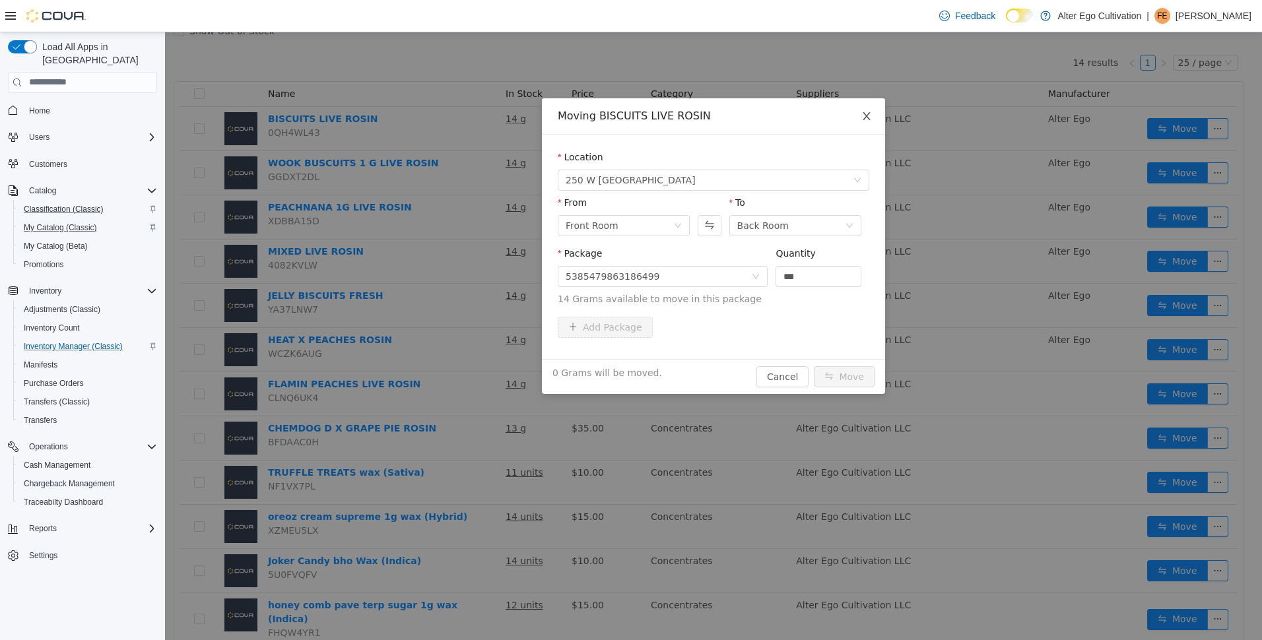
click at [867, 121] on icon "icon: close" at bounding box center [866, 115] width 11 height 11
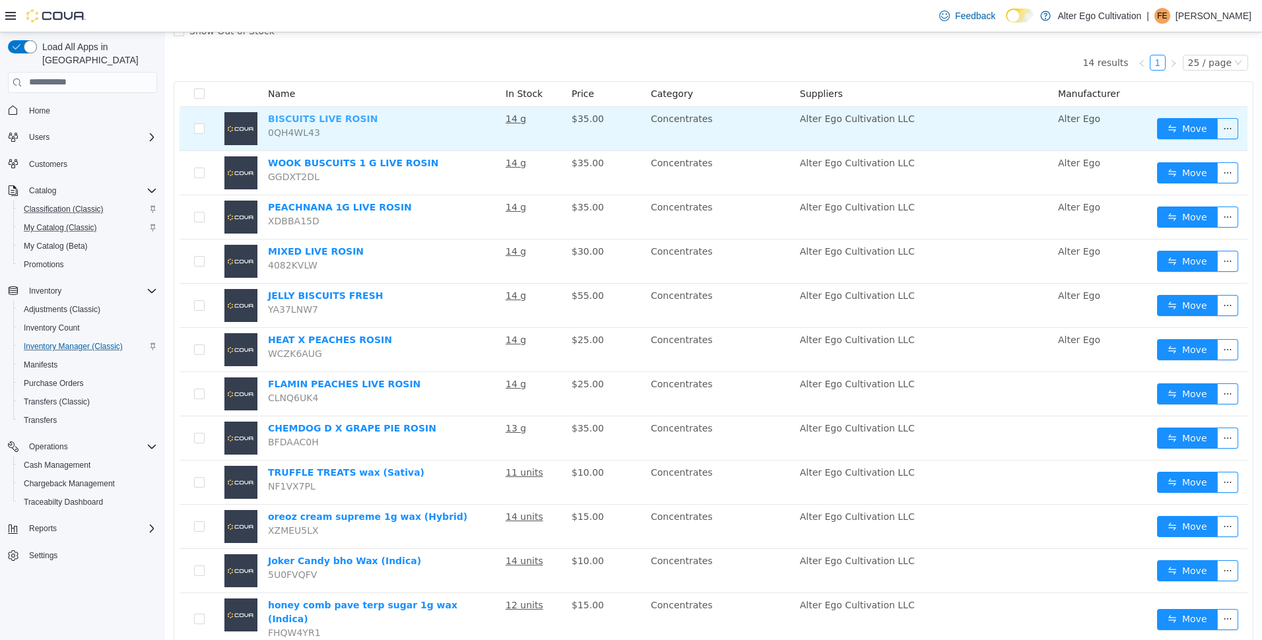
click at [318, 120] on link "BISCUITS LIVE ROSIN" at bounding box center [323, 118] width 110 height 11
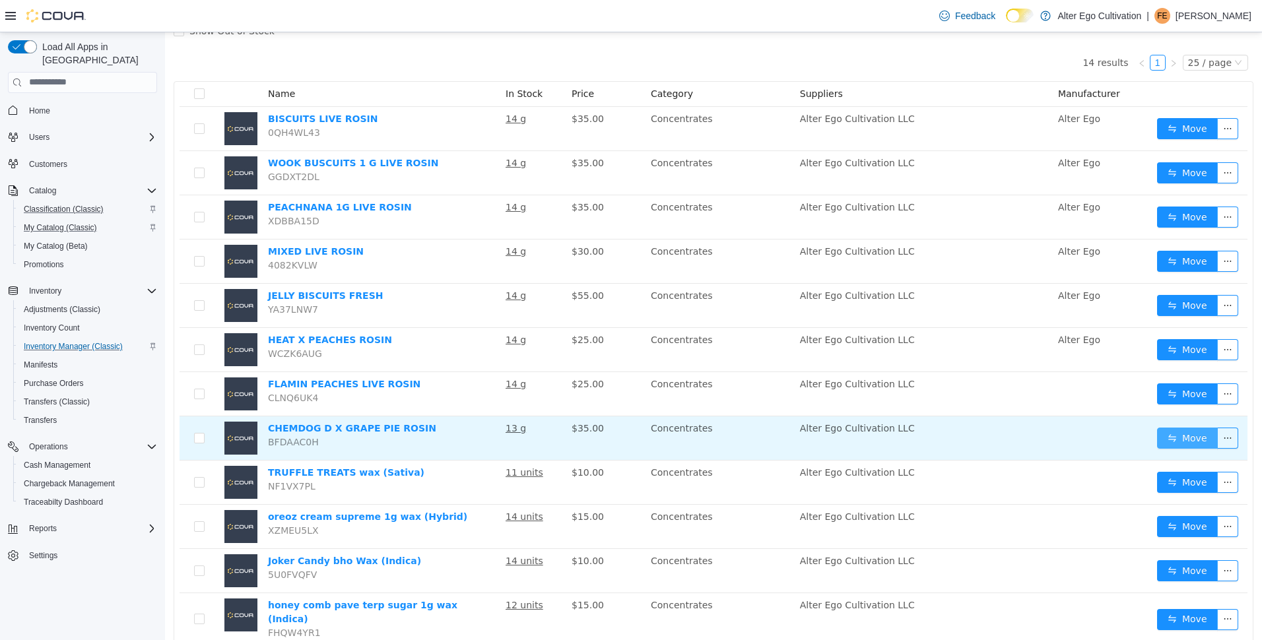
click at [1157, 445] on button "Move" at bounding box center [1187, 437] width 61 height 21
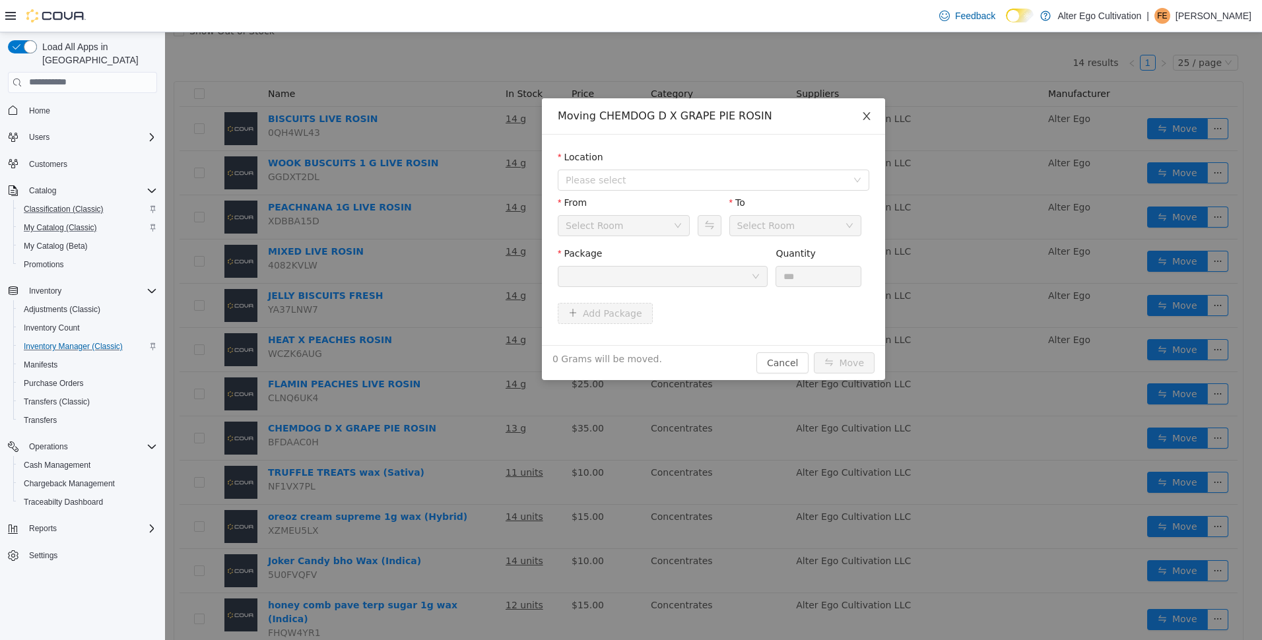
click at [866, 117] on icon "icon: close" at bounding box center [866, 115] width 11 height 11
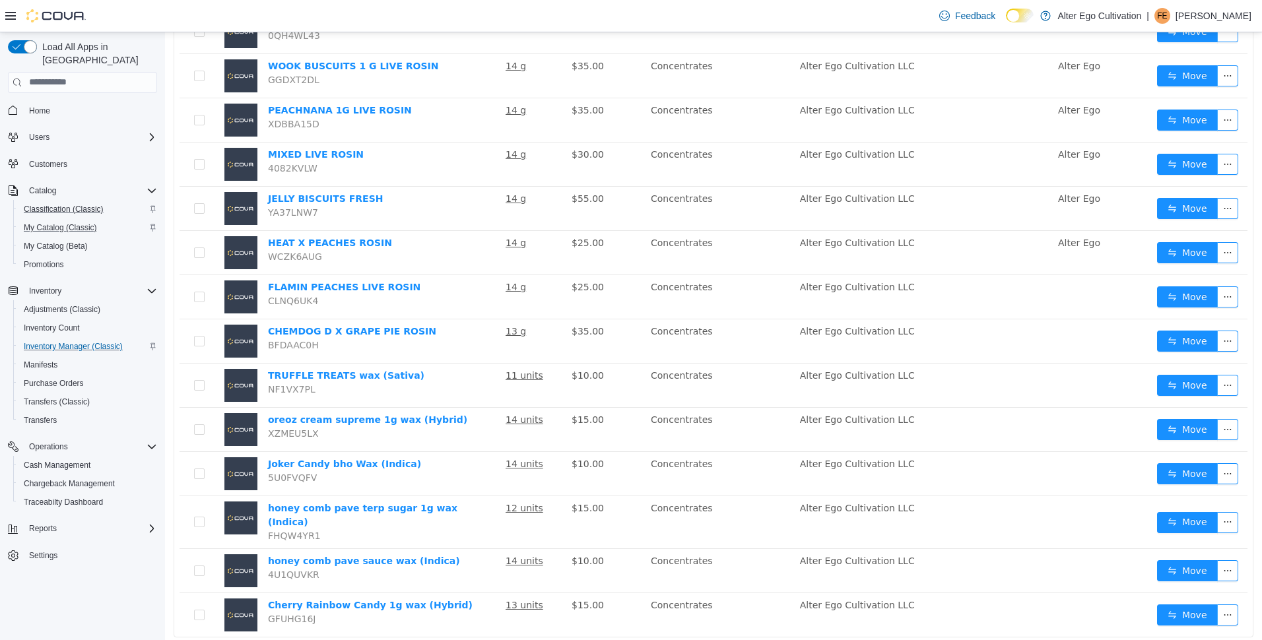
scroll to position [236, 0]
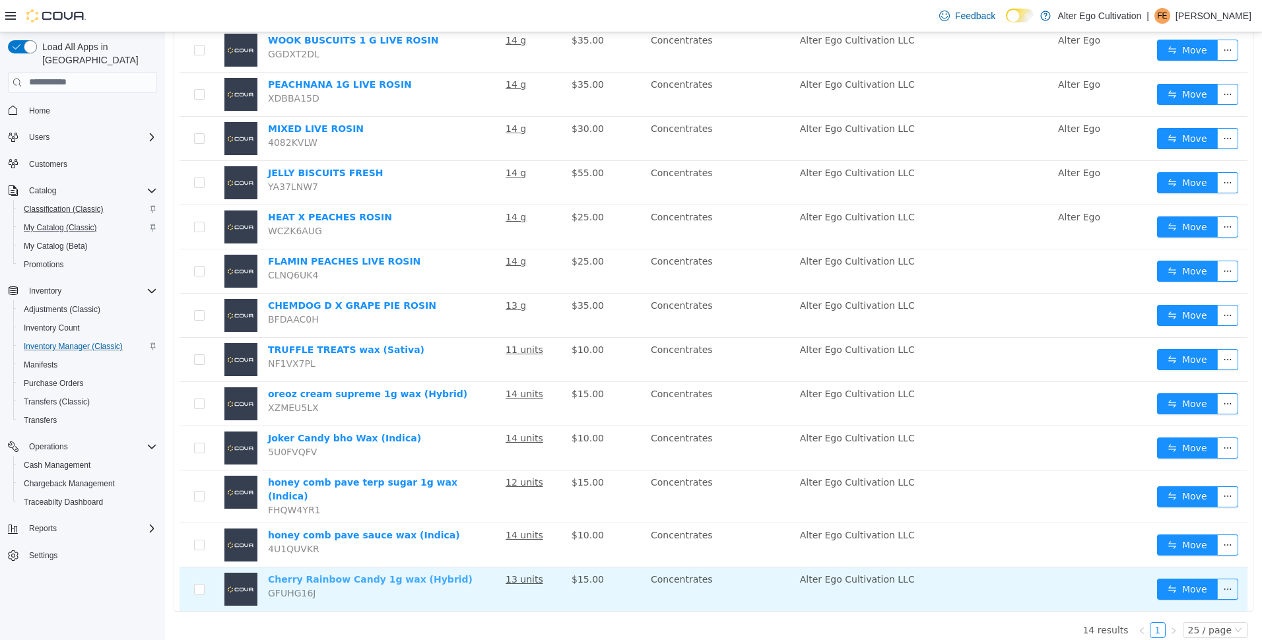
click at [374, 573] on link "Cherry Rainbow Candy 1g wax (Hybrid)" at bounding box center [370, 578] width 205 height 11
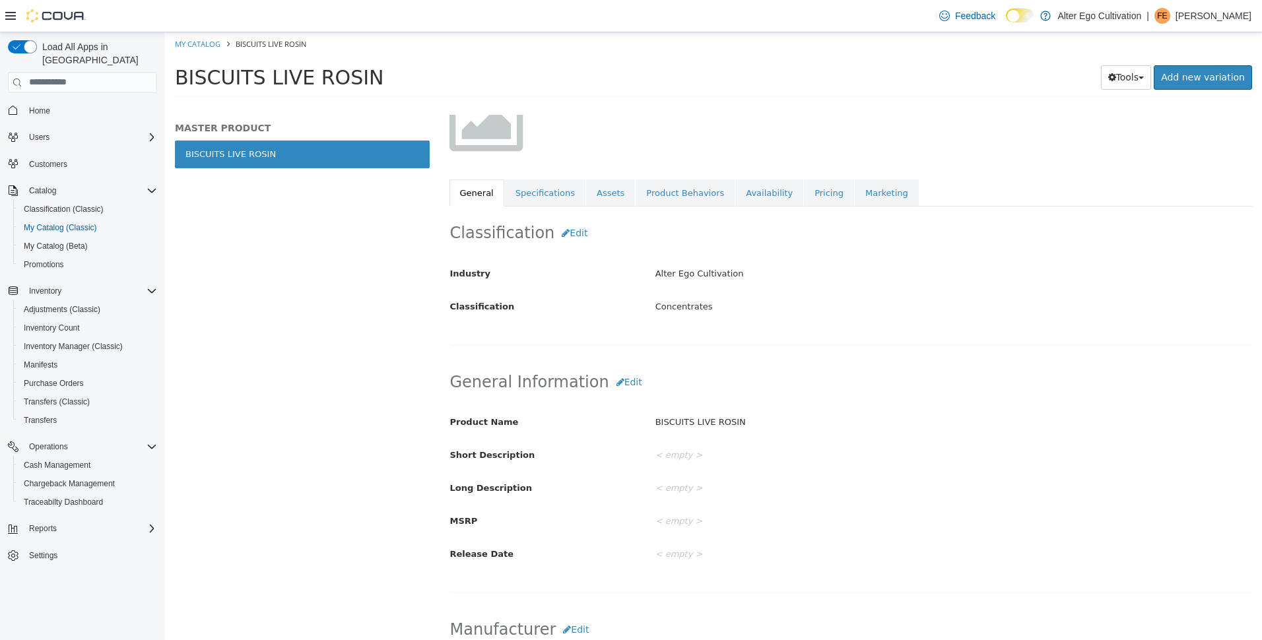
scroll to position [124, 0]
click at [804, 201] on link "Pricing" at bounding box center [829, 195] width 50 height 28
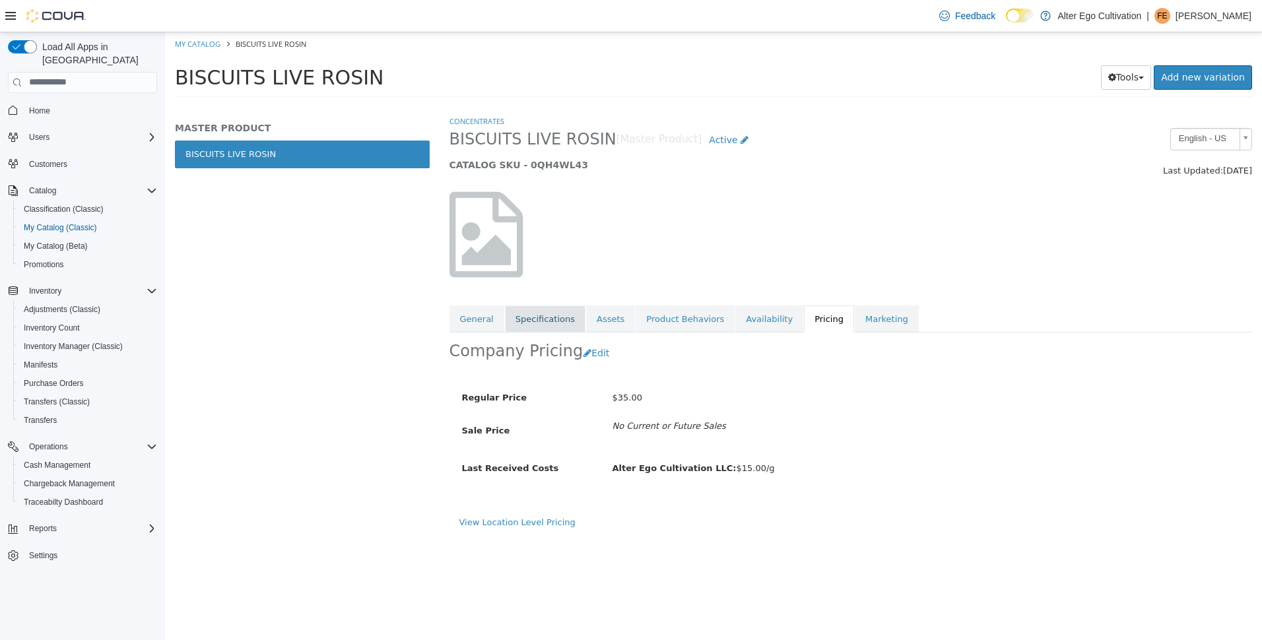
click at [528, 314] on link "Specifications" at bounding box center [545, 319] width 81 height 28
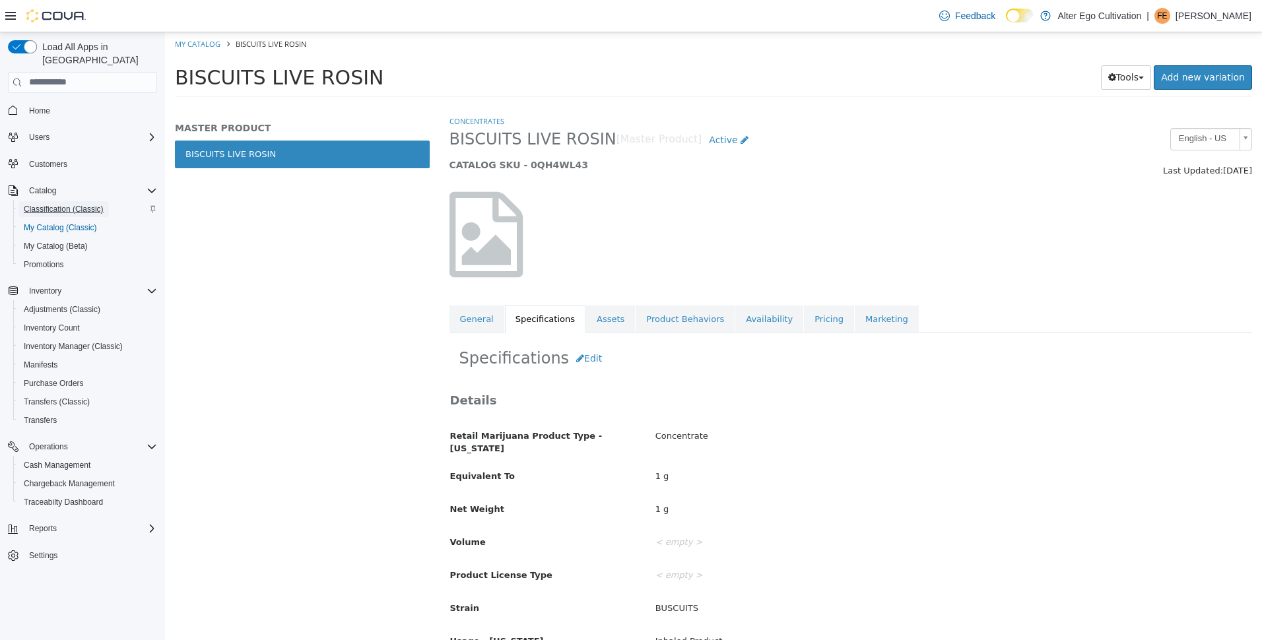
click at [47, 204] on span "Classification (Classic)" at bounding box center [64, 209] width 80 height 11
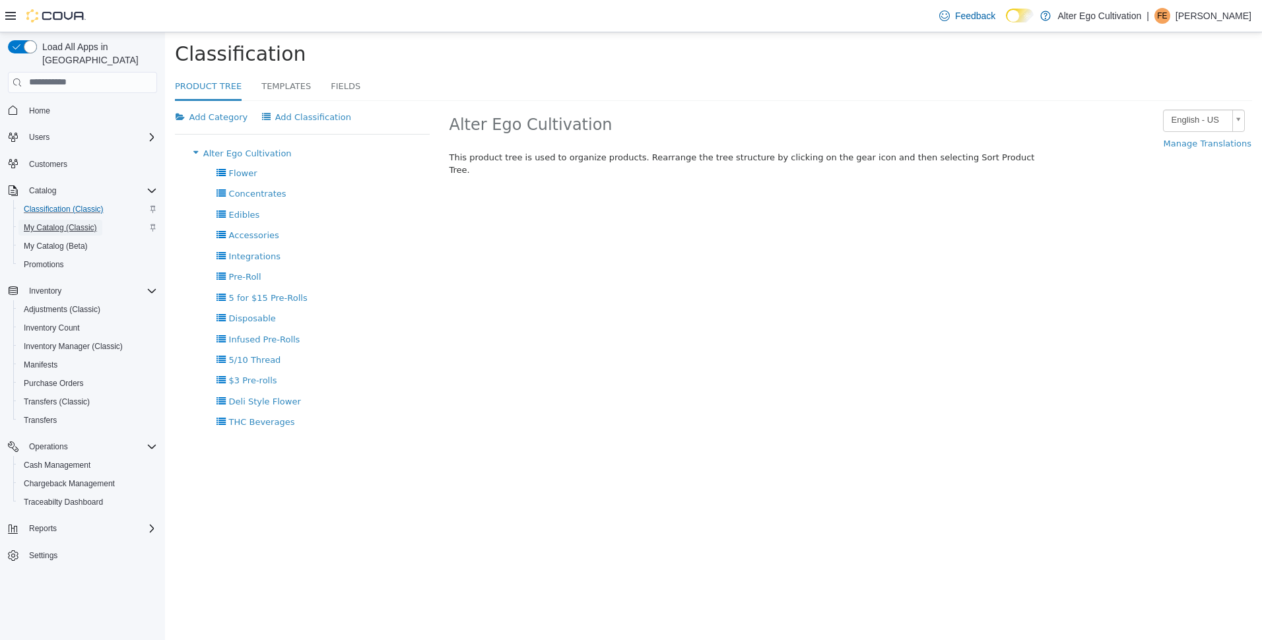
click at [46, 222] on span "My Catalog (Classic)" at bounding box center [60, 227] width 73 height 11
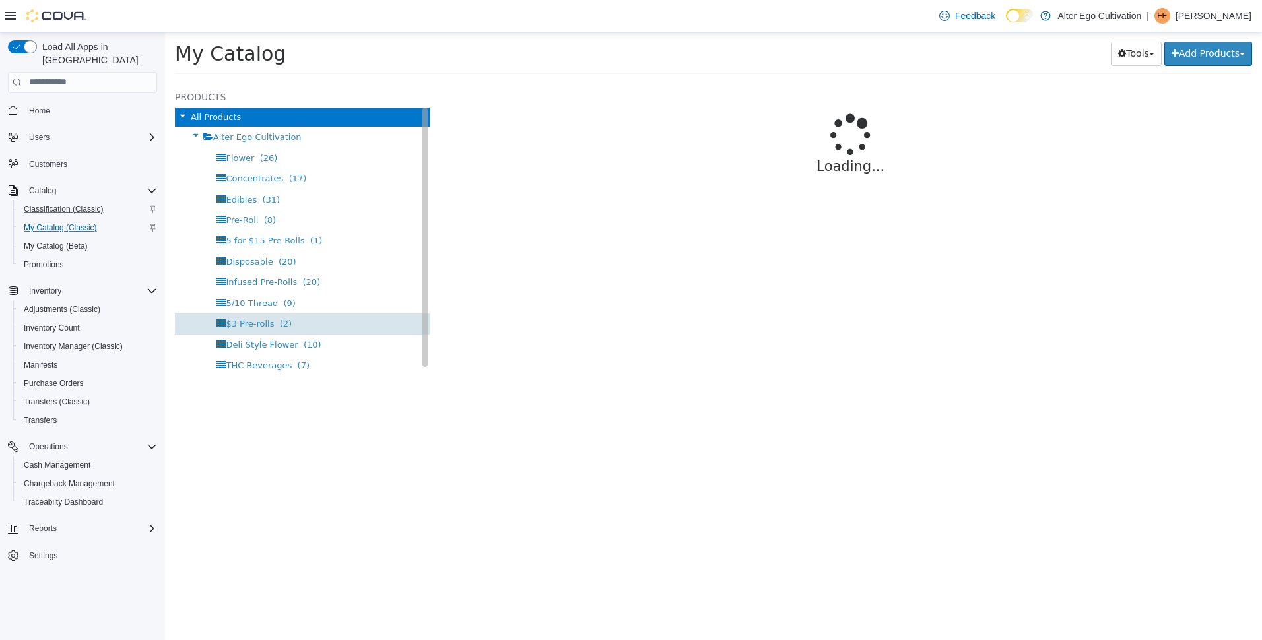
select select "**********"
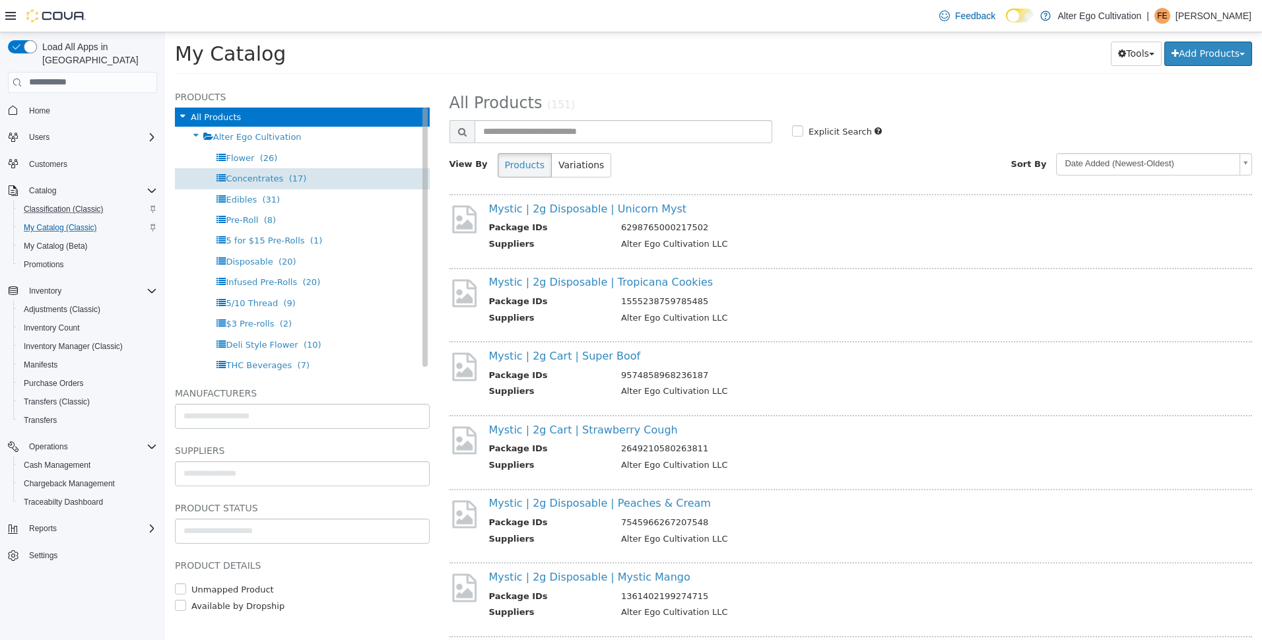
click at [260, 178] on span "Concentrates" at bounding box center [254, 178] width 57 height 10
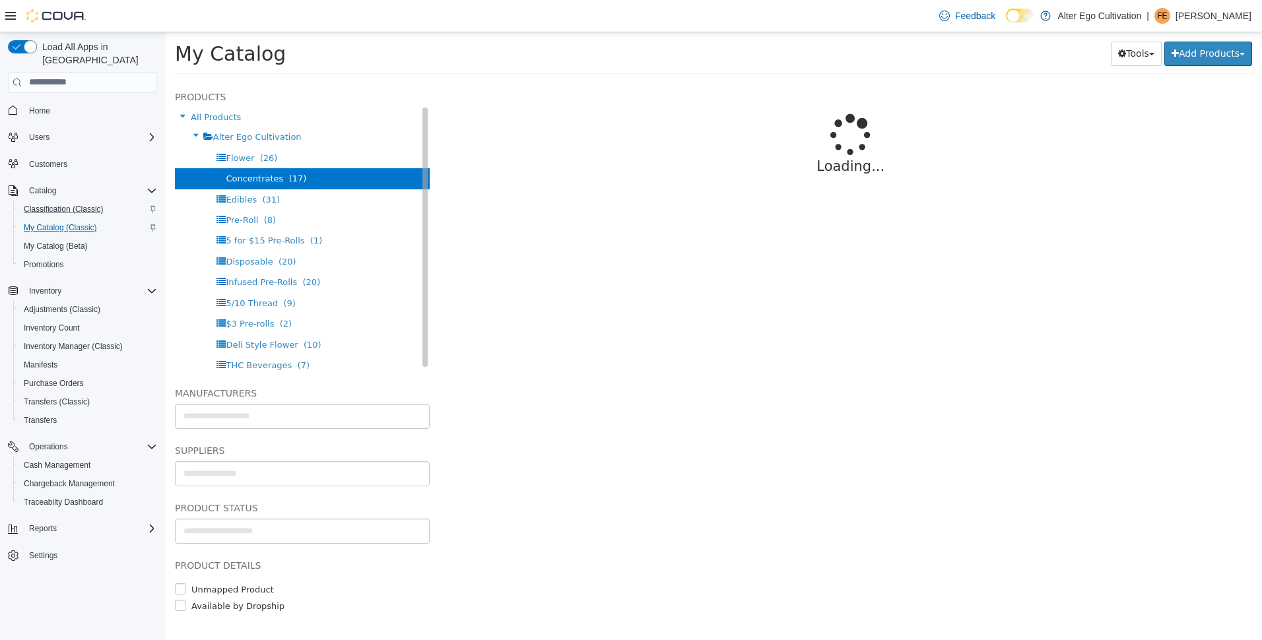
select select "**********"
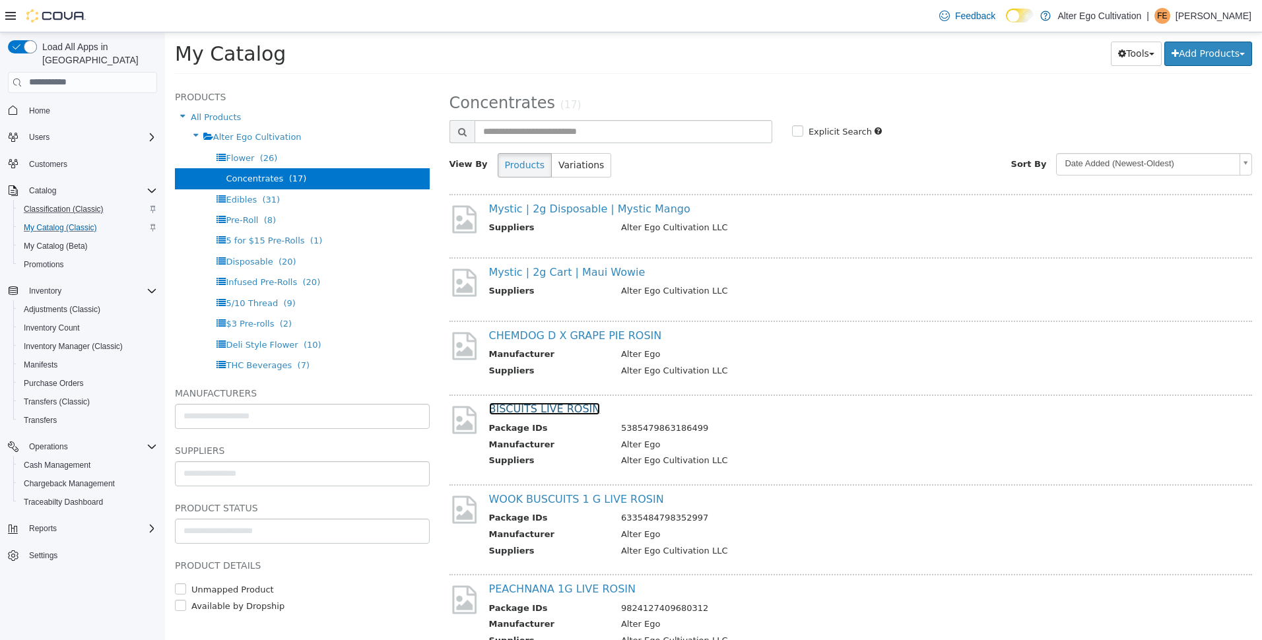
click at [576, 412] on link "BISCUITS LIVE ROSIN" at bounding box center [545, 408] width 112 height 13
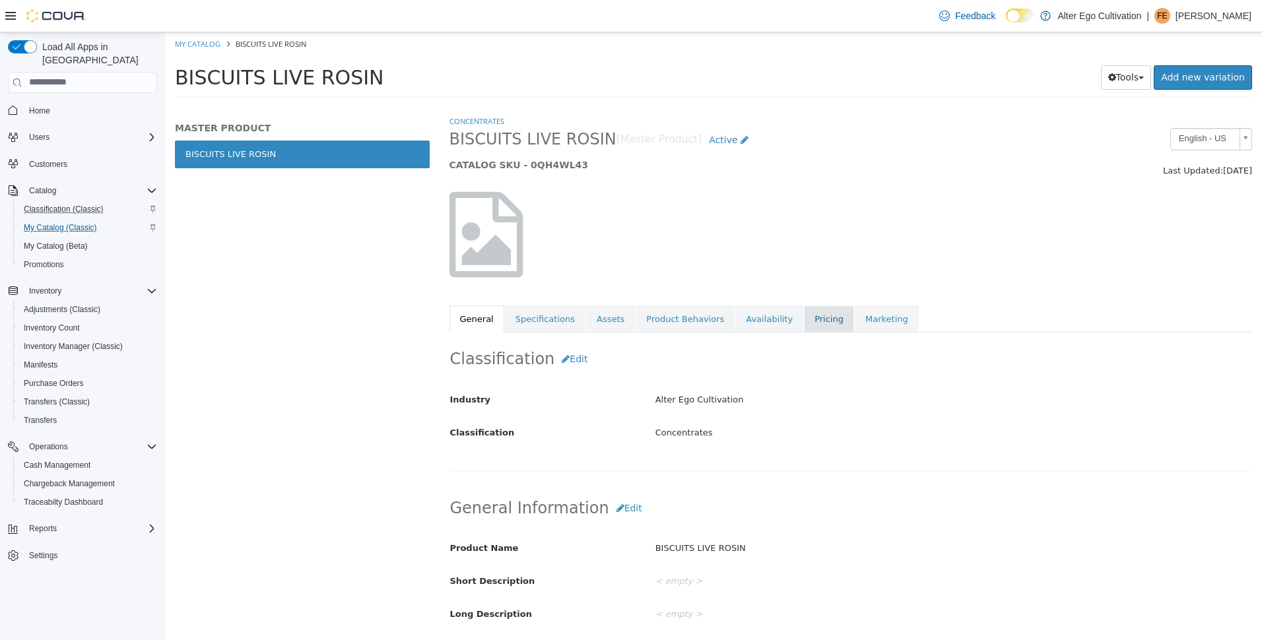
click at [804, 311] on link "Pricing" at bounding box center [829, 319] width 50 height 28
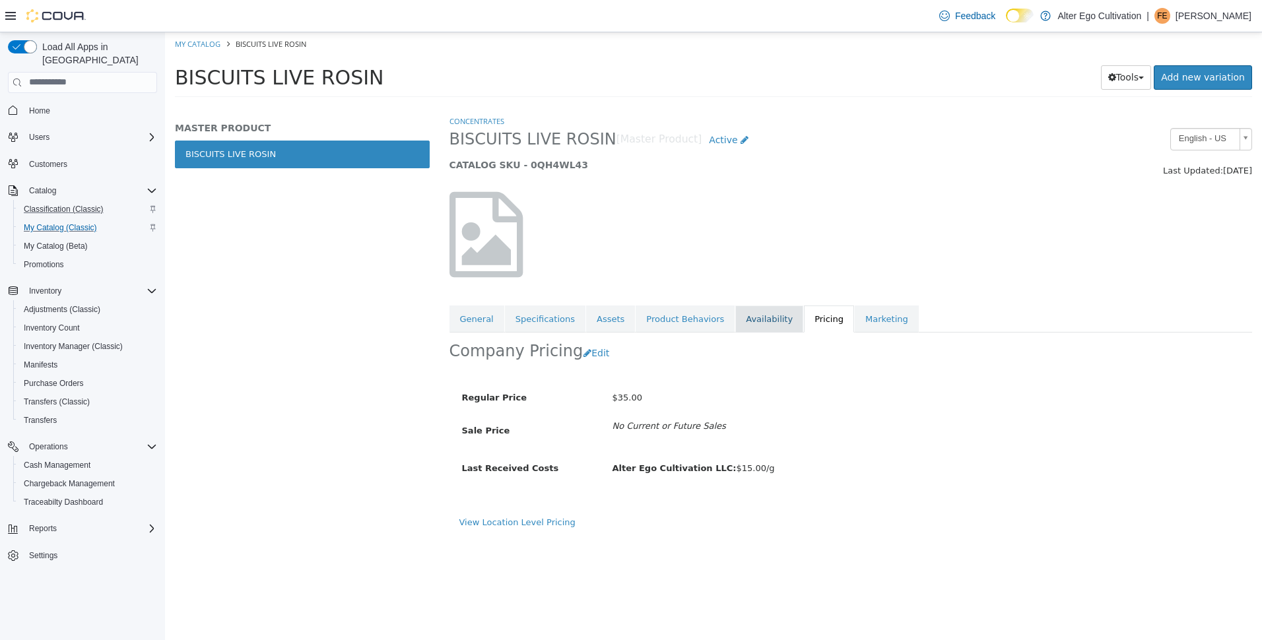
click at [735, 325] on link "Availability" at bounding box center [769, 319] width 68 height 28
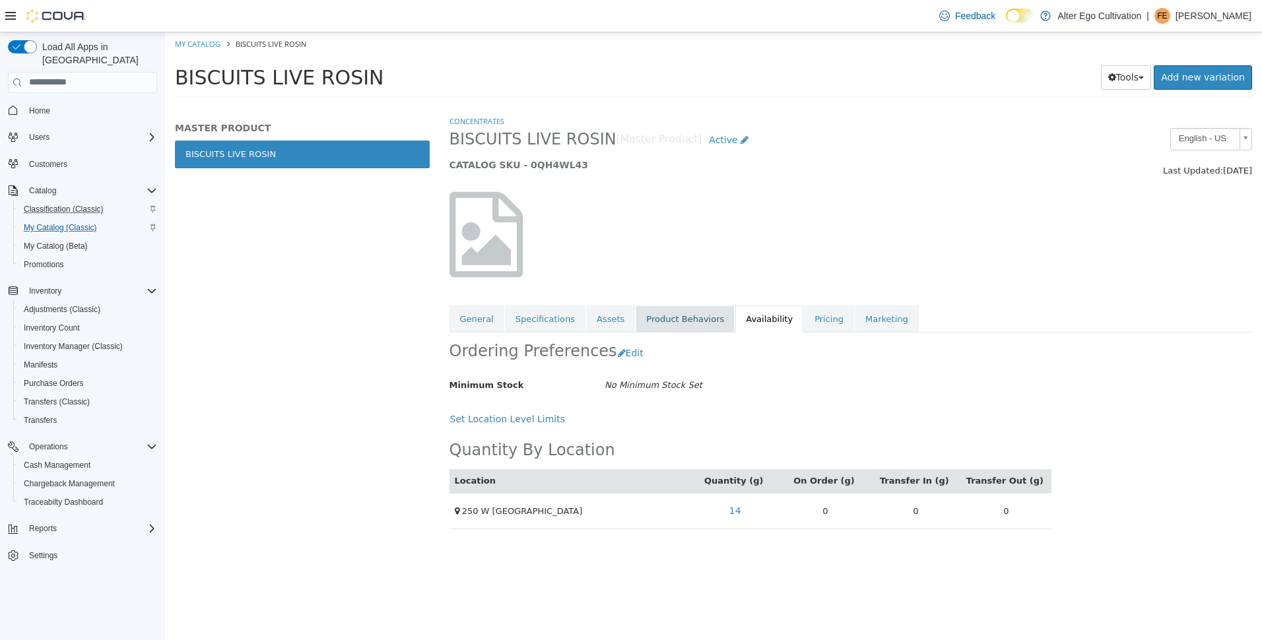
click at [680, 324] on link "Product Behaviors" at bounding box center [684, 319] width 99 height 28
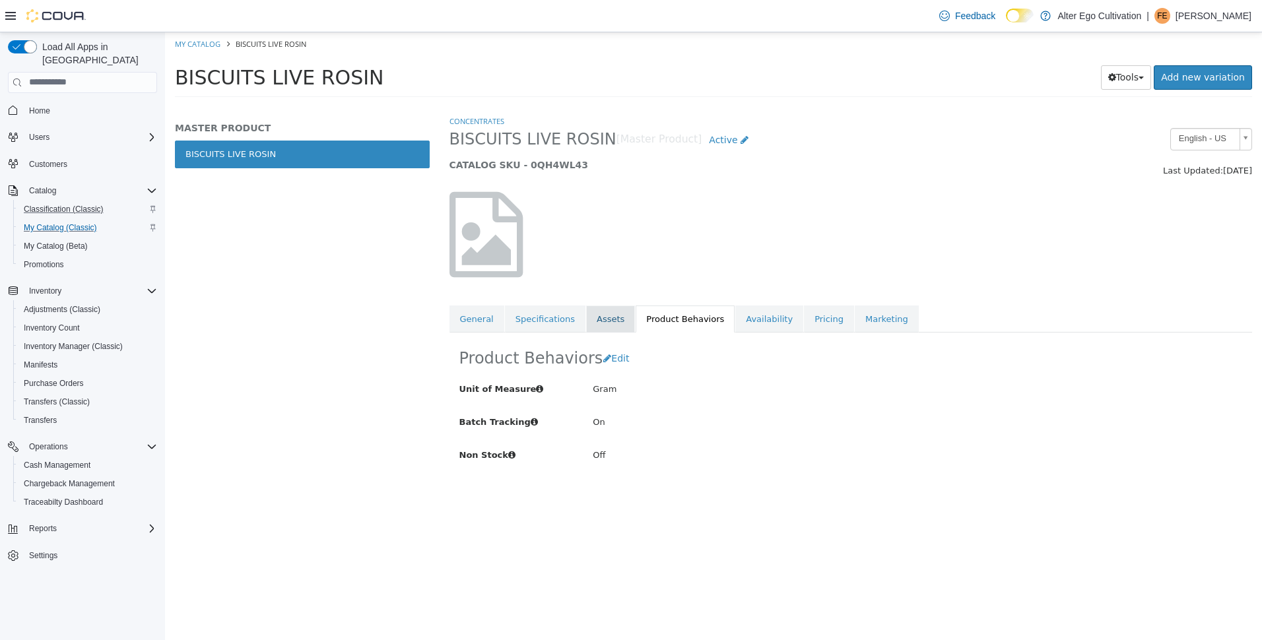
click at [601, 320] on link "Assets" at bounding box center [610, 319] width 49 height 28
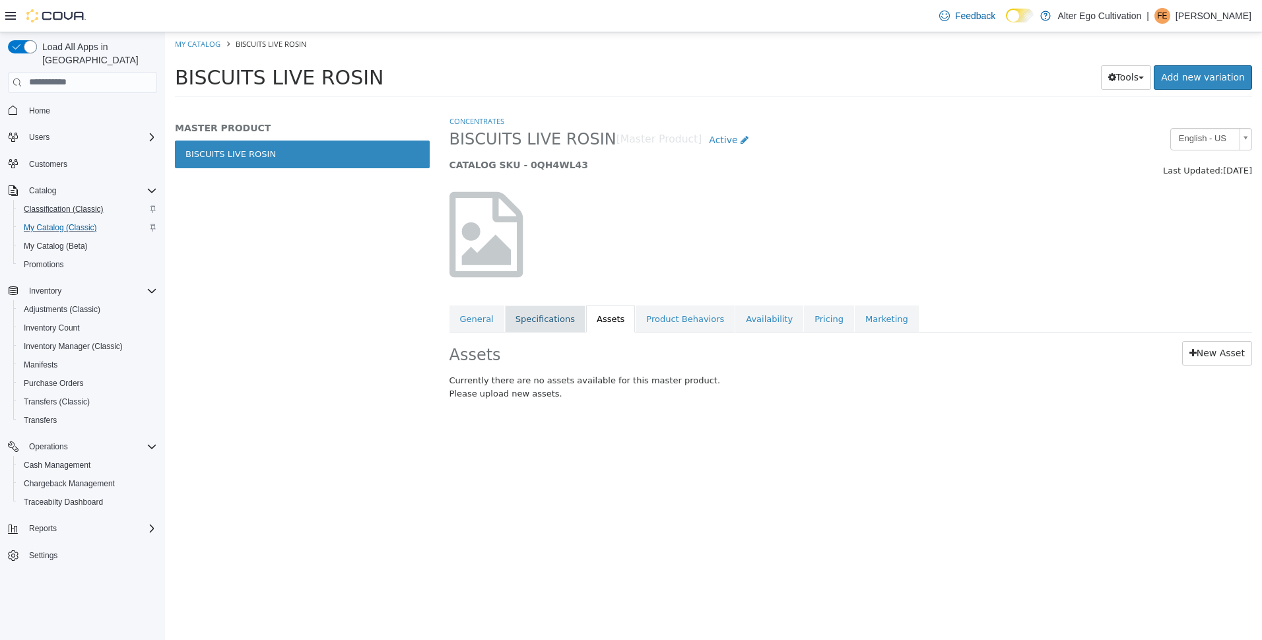
click at [539, 323] on link "Specifications" at bounding box center [545, 319] width 81 height 28
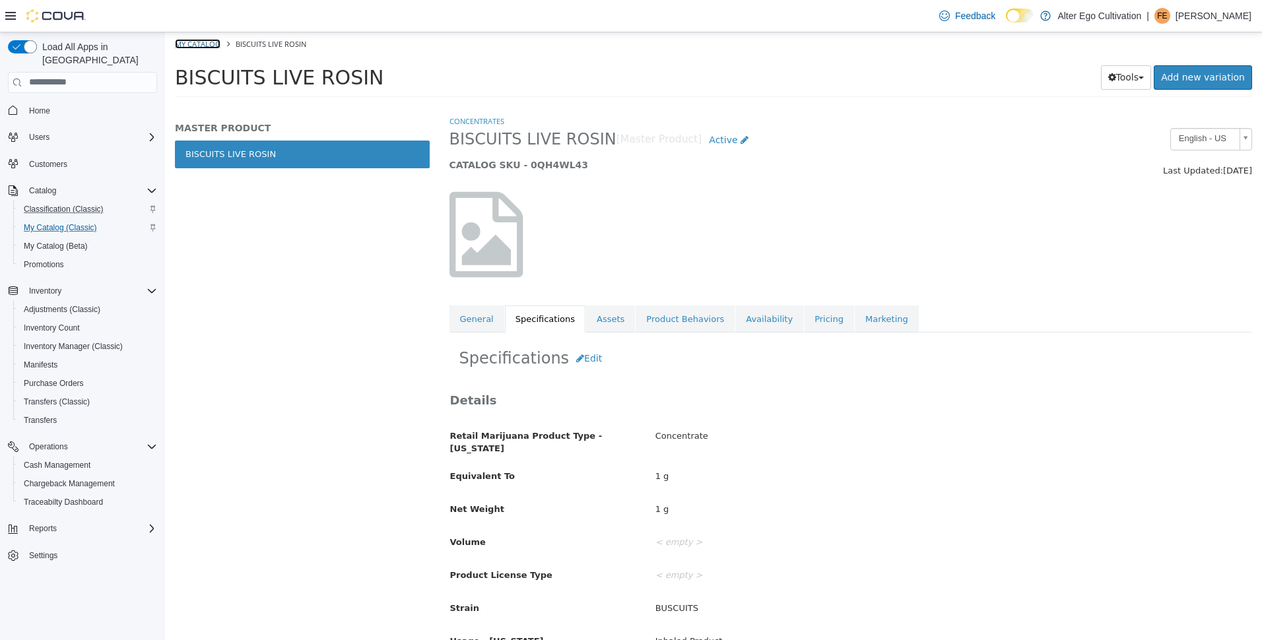
click at [193, 44] on link "My Catalog" at bounding box center [198, 43] width 46 height 10
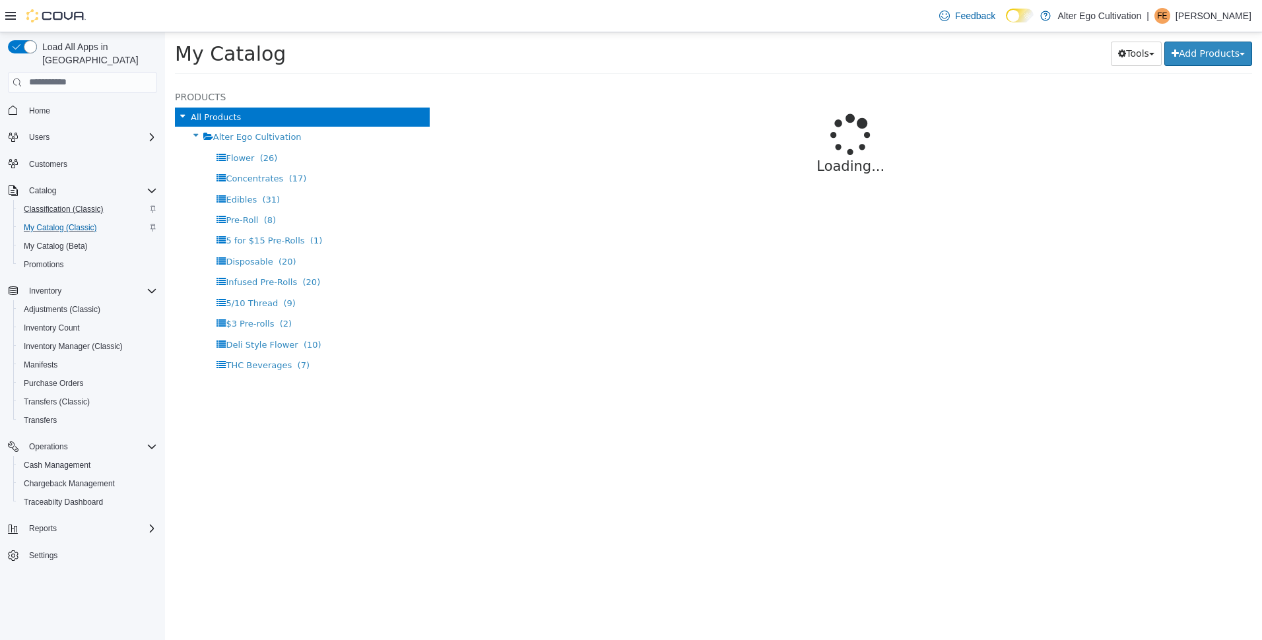
select select "**********"
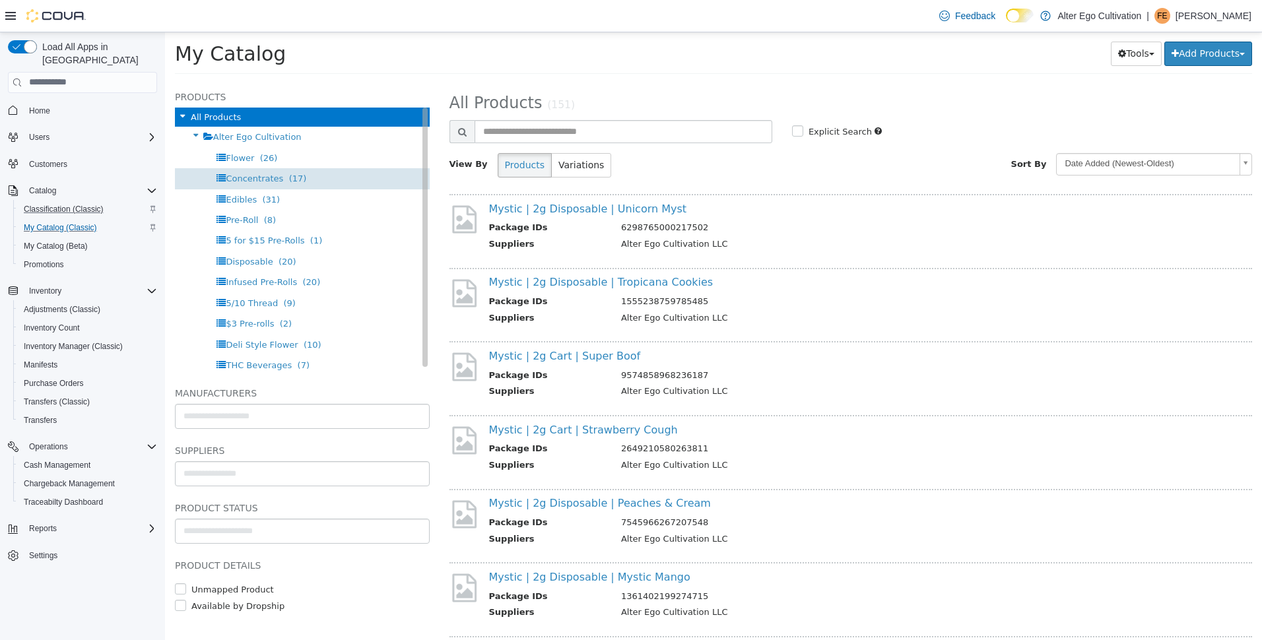
click at [250, 174] on span "Concentrates" at bounding box center [254, 178] width 57 height 10
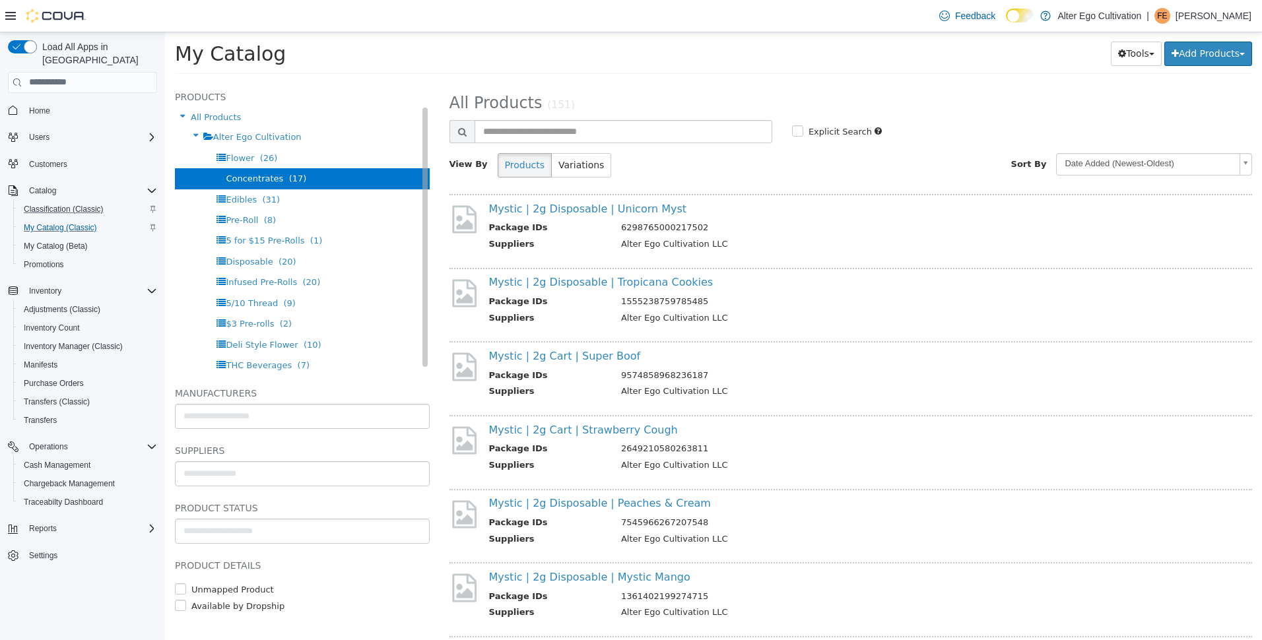
select select "**********"
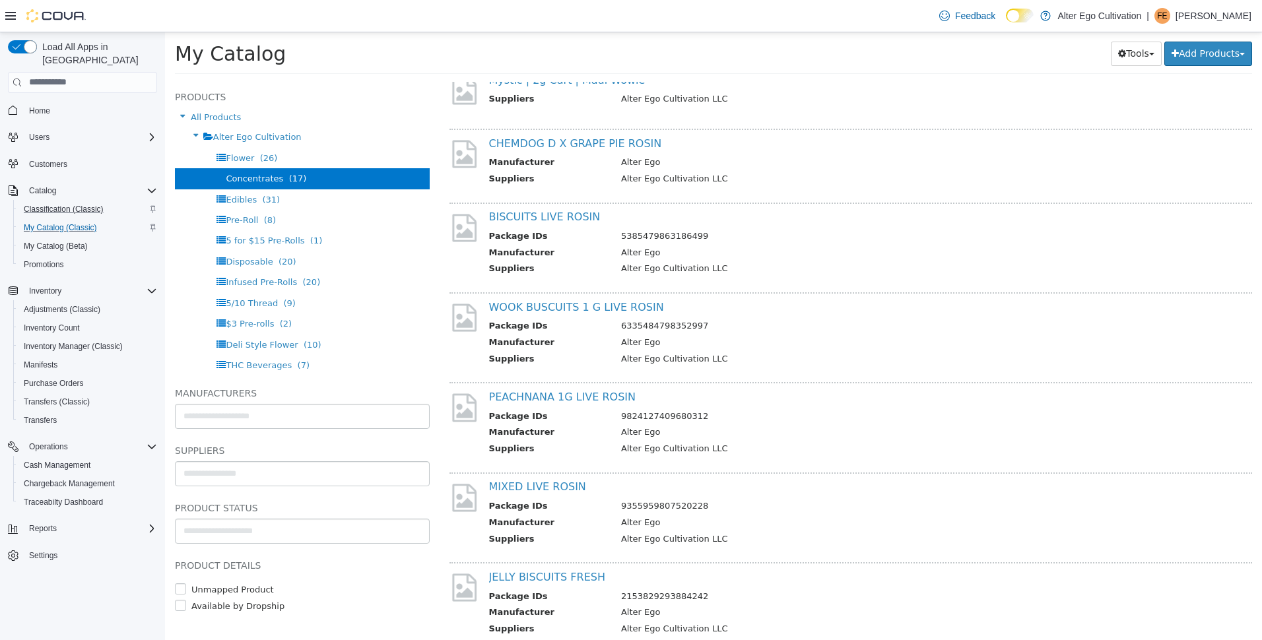
scroll to position [196, 0]
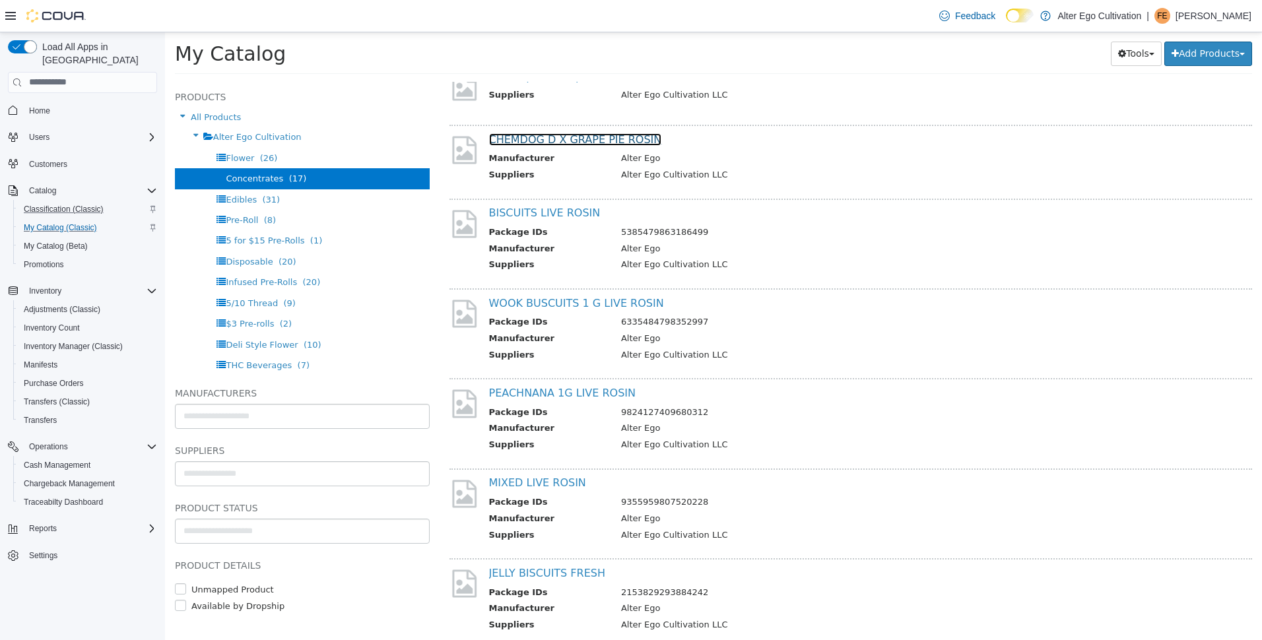
click at [583, 141] on link "CHEMDOG D X GRAPE PIE ROSIN" at bounding box center [575, 139] width 173 height 13
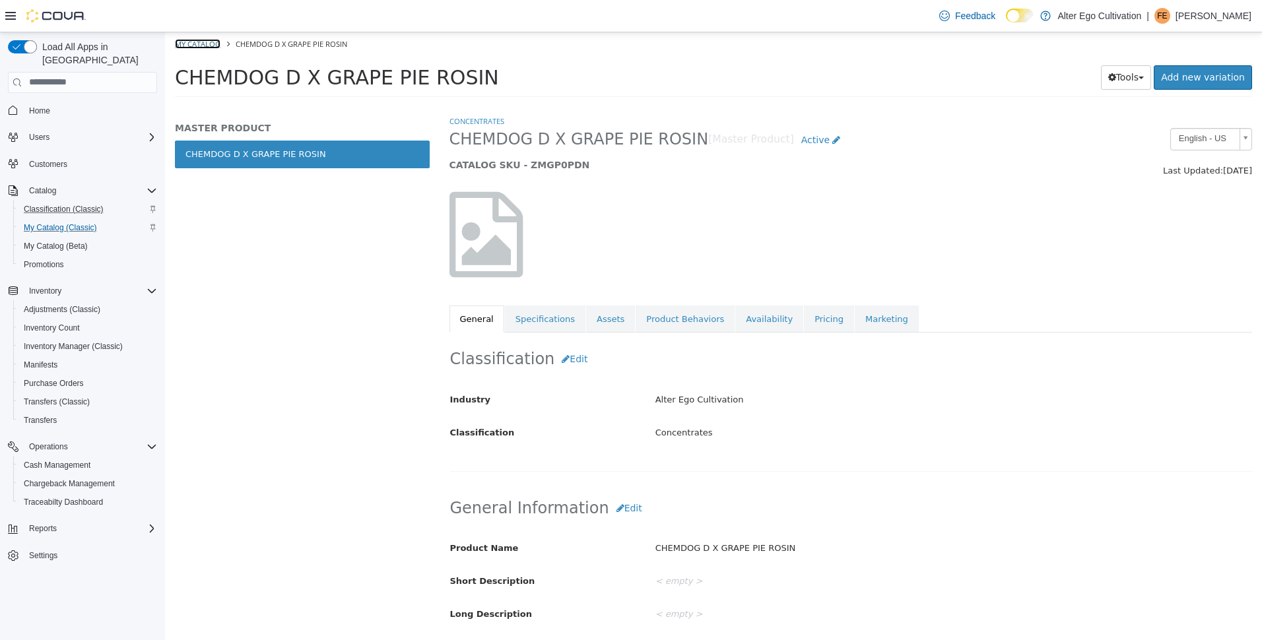
click at [203, 44] on link "My Catalog" at bounding box center [198, 43] width 46 height 10
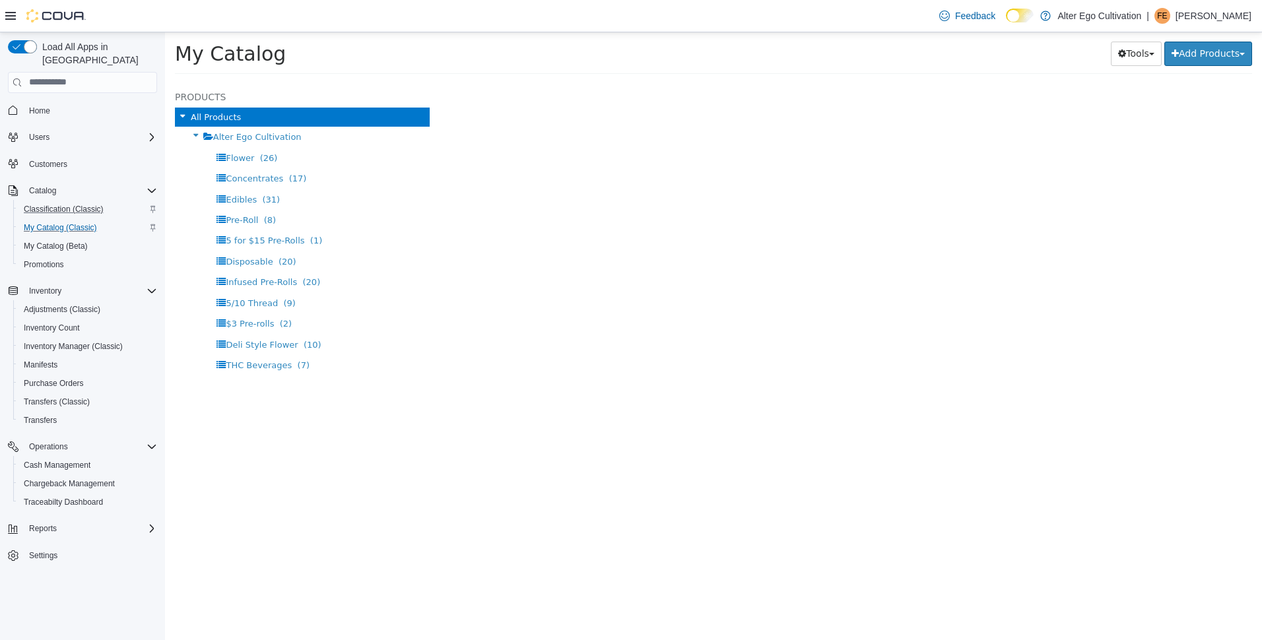
select select "**********"
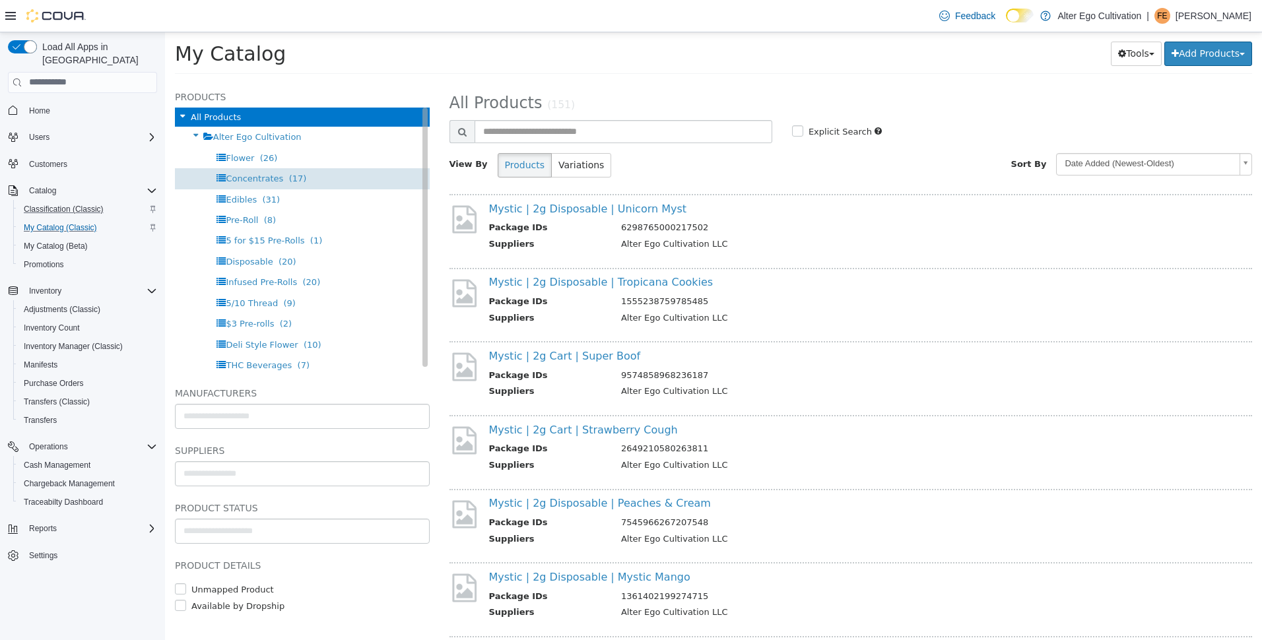
click at [255, 179] on span "Concentrates" at bounding box center [254, 178] width 57 height 10
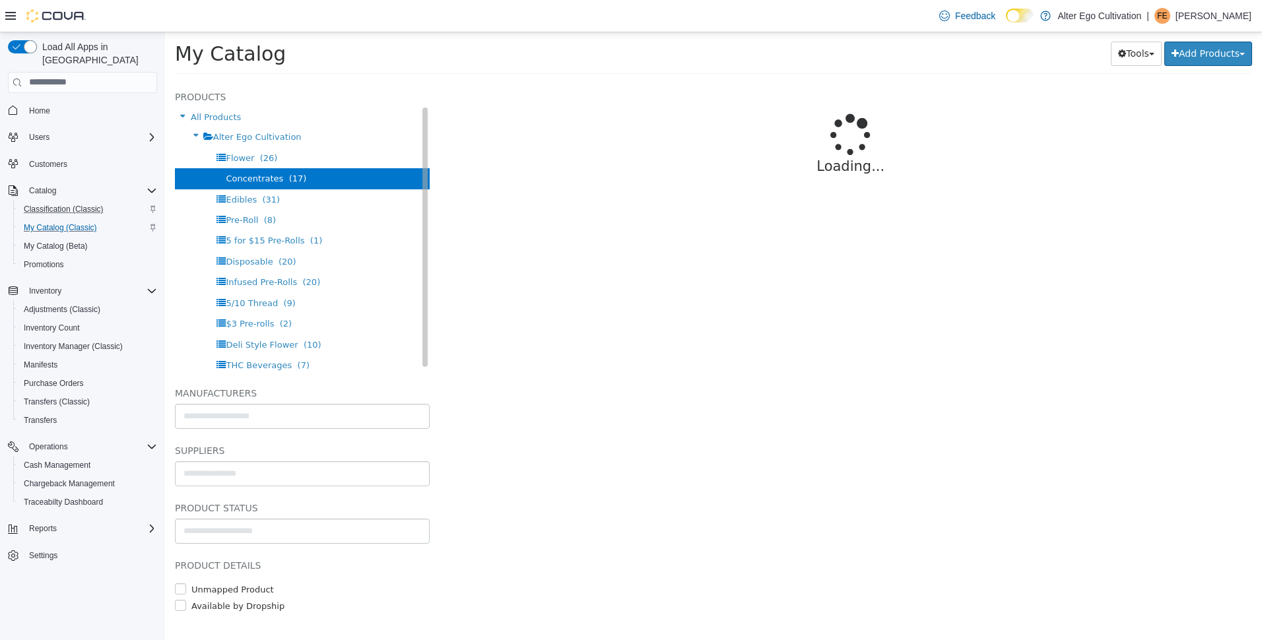
select select "**********"
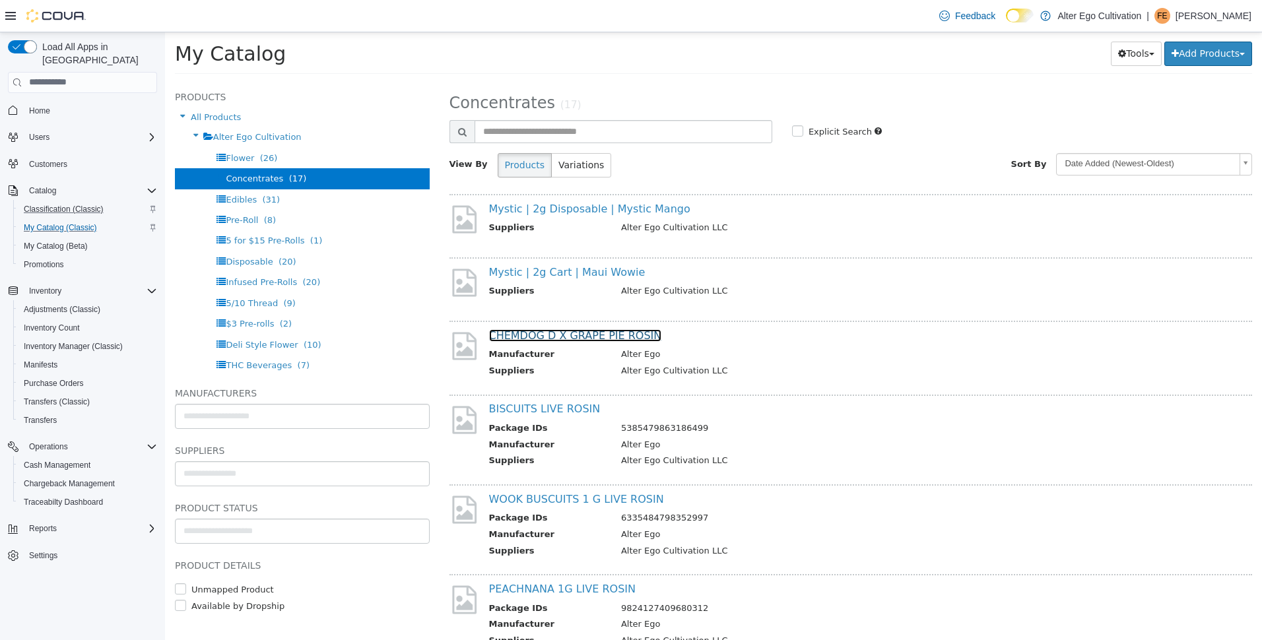
click at [550, 338] on link "CHEMDOG D X GRAPE PIE ROSIN" at bounding box center [575, 335] width 173 height 13
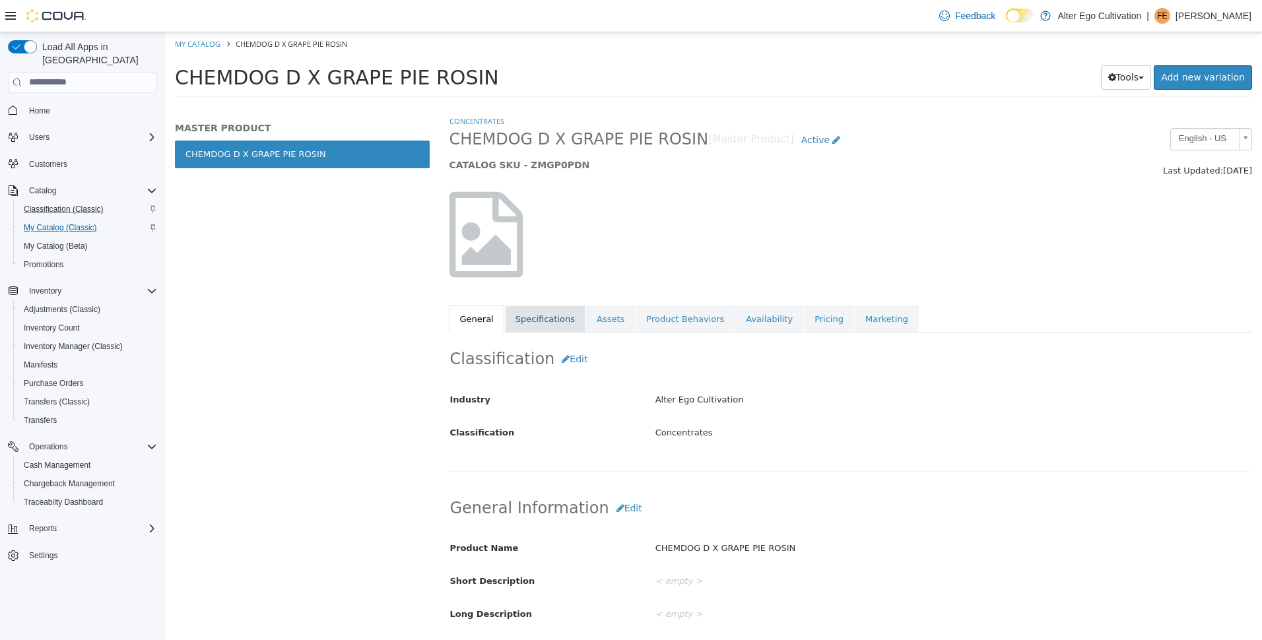
click at [544, 319] on link "Specifications" at bounding box center [545, 319] width 81 height 28
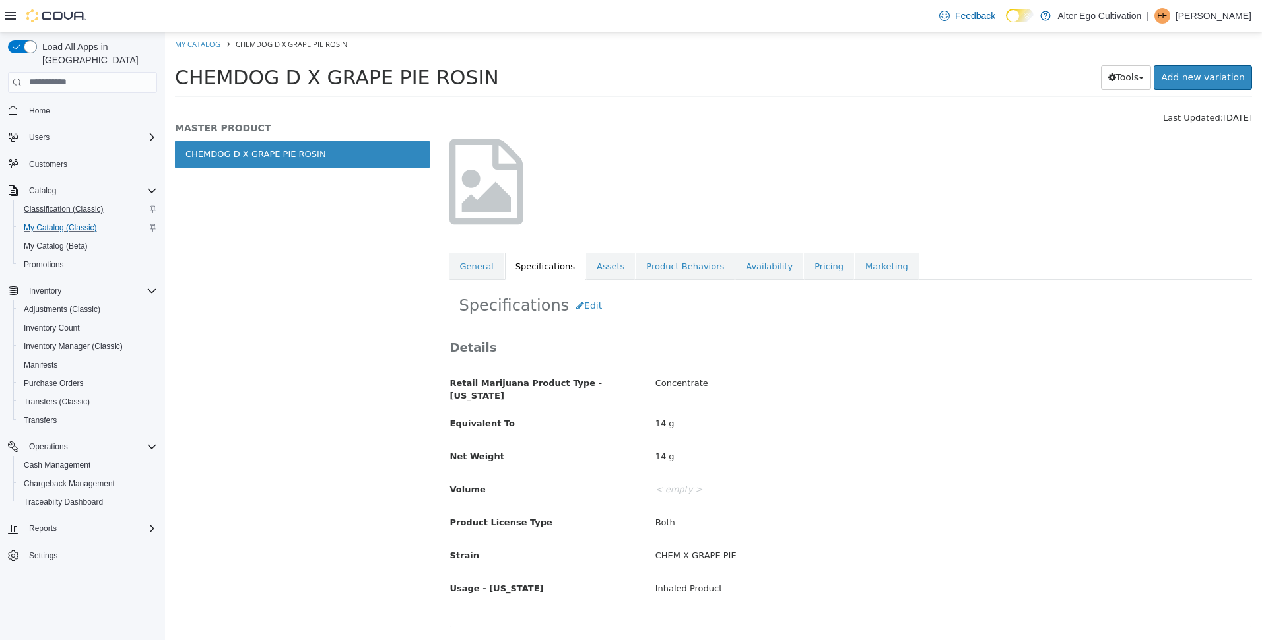
scroll to position [39, 0]
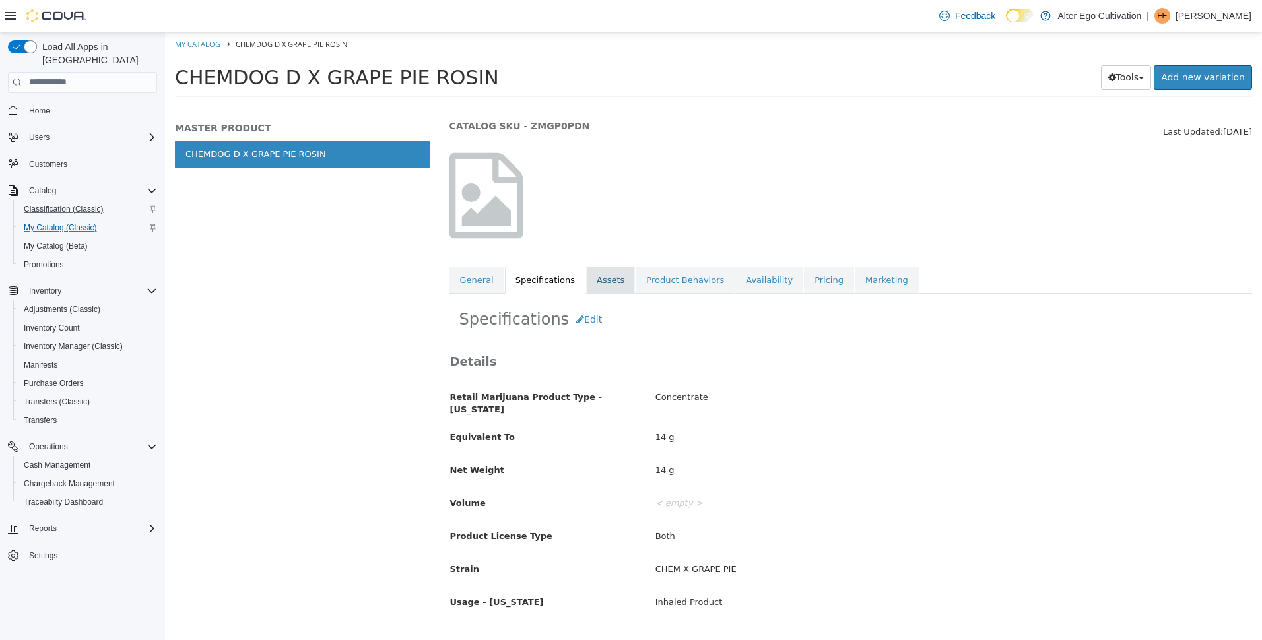
click at [605, 277] on link "Assets" at bounding box center [610, 280] width 49 height 28
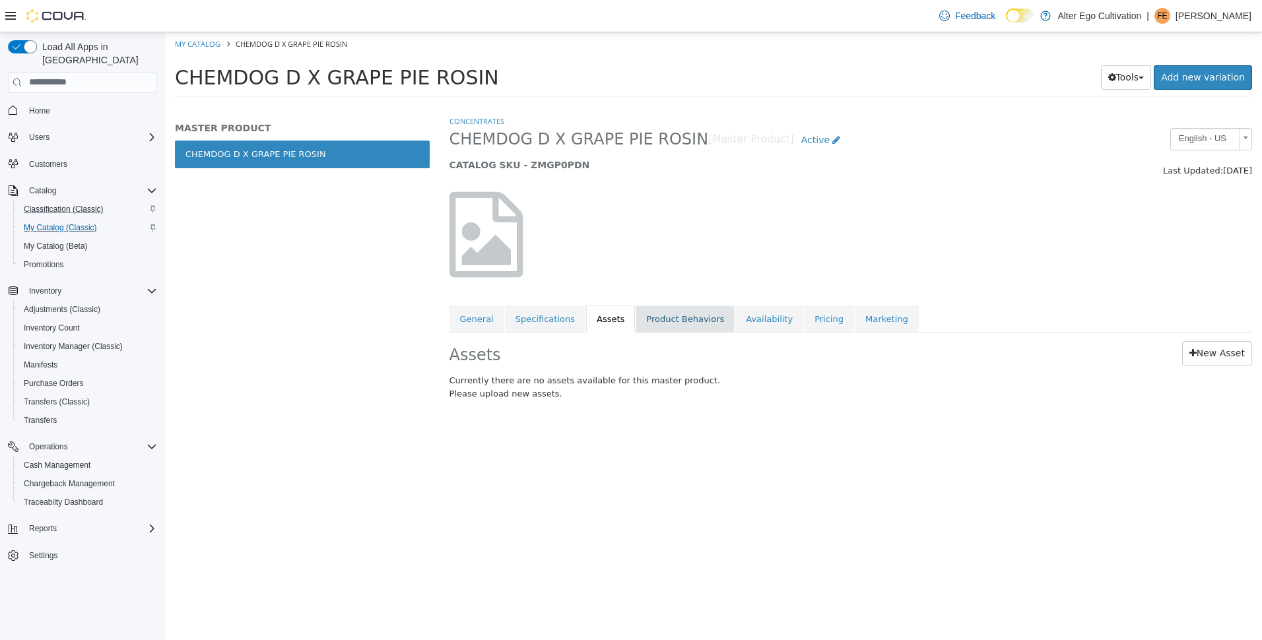
click at [651, 315] on link "Product Behaviors" at bounding box center [684, 319] width 99 height 28
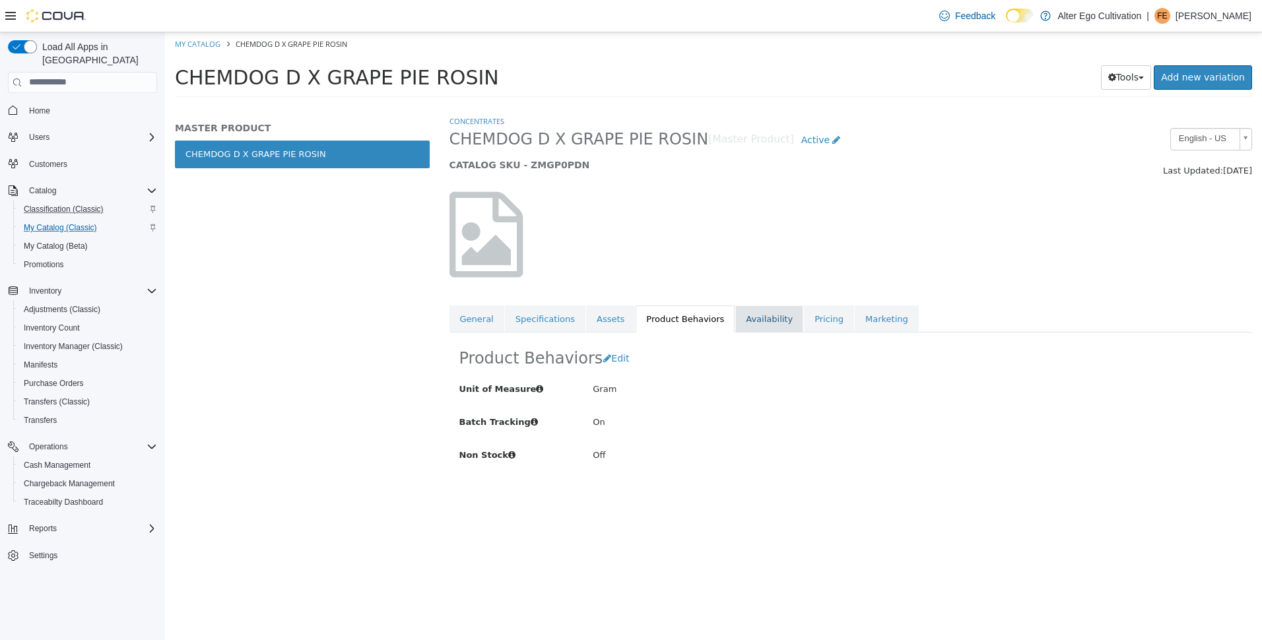
click at [735, 322] on link "Availability" at bounding box center [769, 319] width 68 height 28
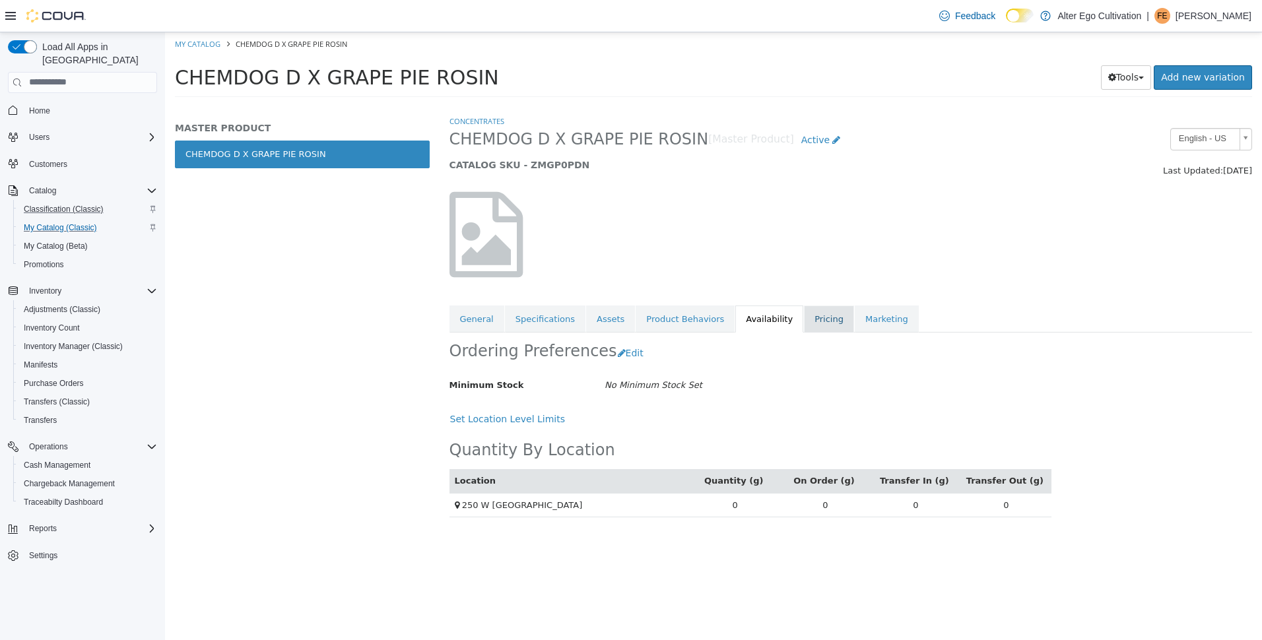
click at [804, 323] on link "Pricing" at bounding box center [829, 319] width 50 height 28
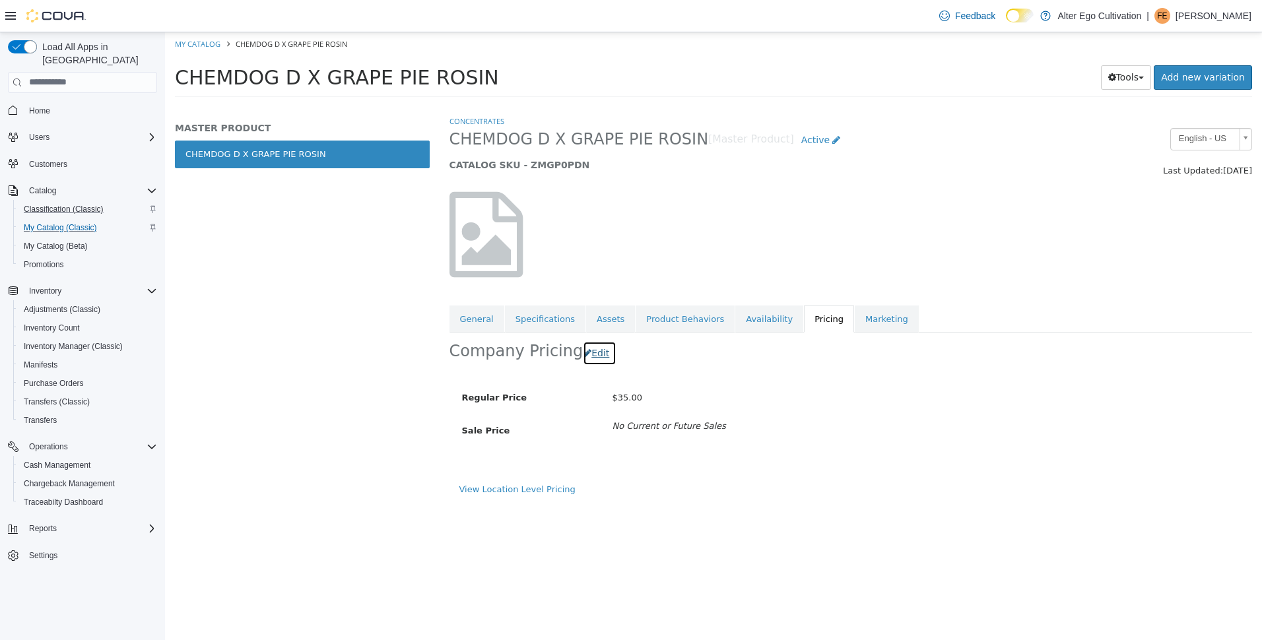
click at [593, 356] on button "Edit" at bounding box center [600, 353] width 34 height 24
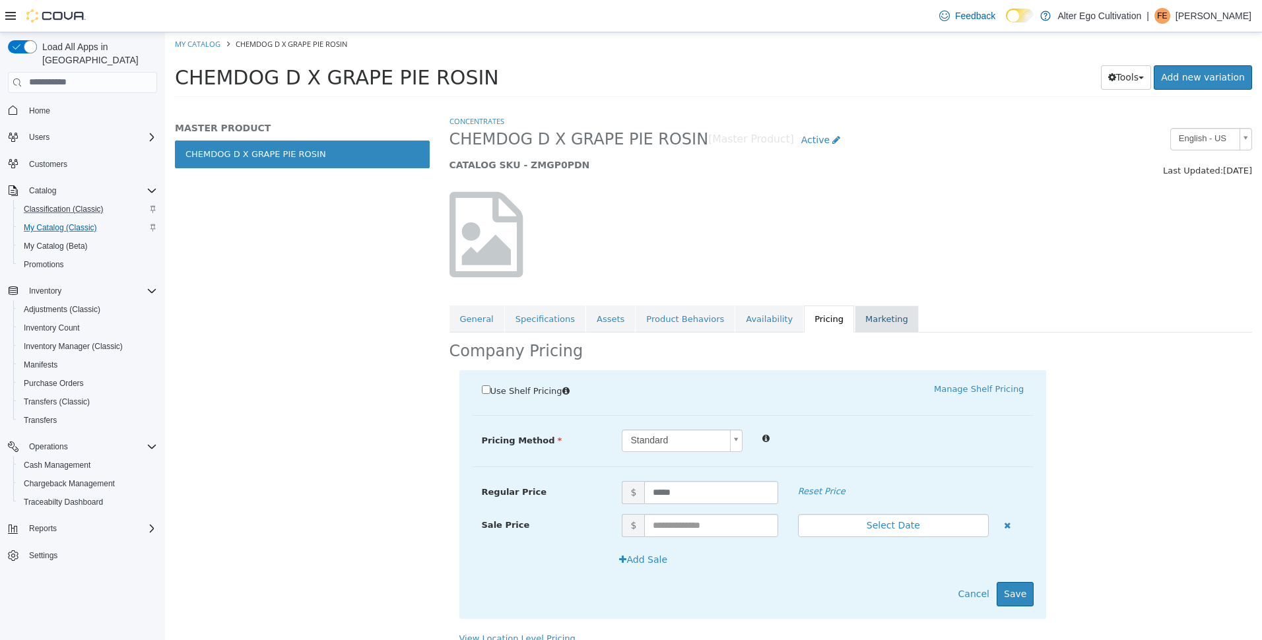
click at [855, 321] on link "Marketing" at bounding box center [887, 319] width 64 height 28
